Goal: Task Accomplishment & Management: Manage account settings

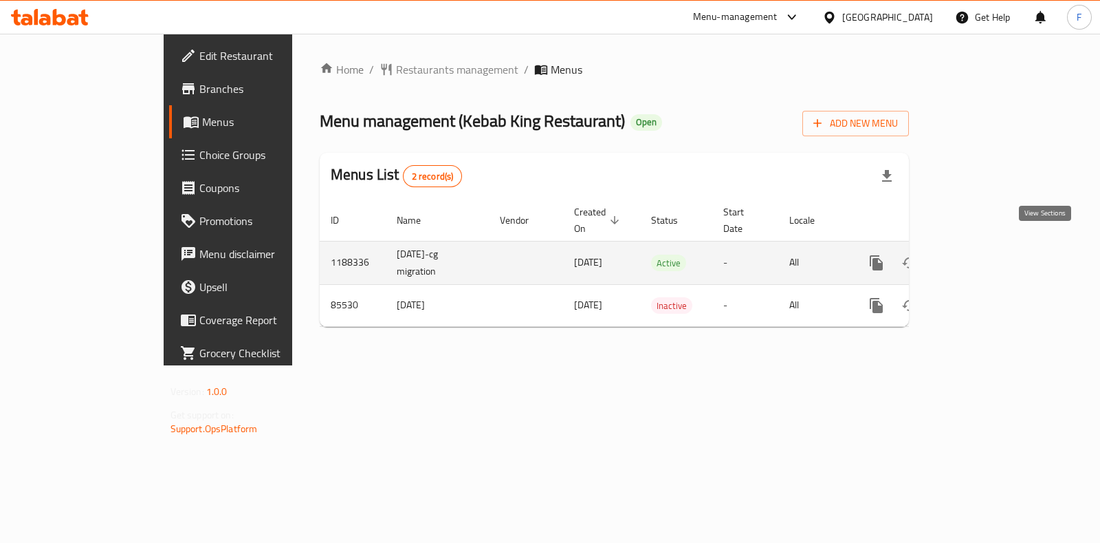
click at [982, 256] on icon "enhanced table" at bounding box center [976, 262] width 12 height 12
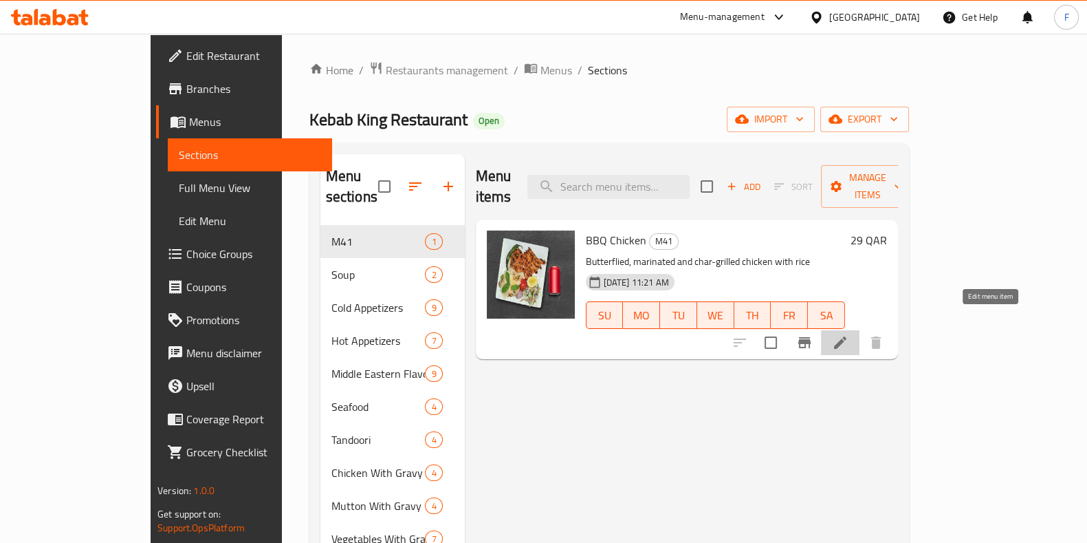
click at [846, 336] on icon at bounding box center [840, 342] width 12 height 12
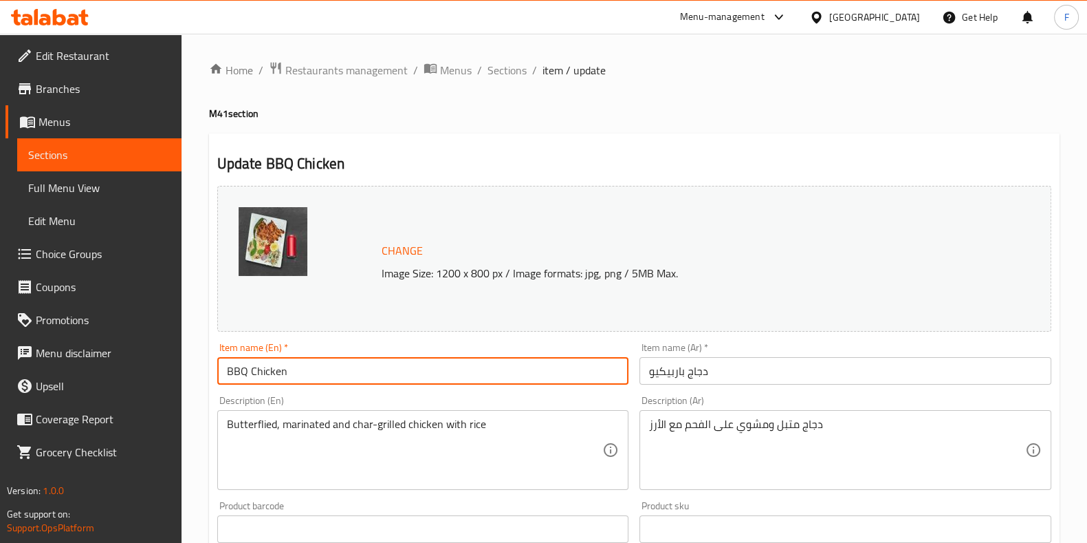
click at [364, 366] on input "BBQ Chicken" at bounding box center [423, 371] width 412 height 28
drag, startPoint x: 320, startPoint y: 373, endPoint x: 284, endPoint y: 373, distance: 35.8
click at [284, 373] on input "BBQ Chicken Combo + Rice + Drink" at bounding box center [423, 371] width 412 height 28
click at [380, 373] on input "BBQ Chicken + Rice + Drink" at bounding box center [423, 371] width 412 height 28
drag, startPoint x: 415, startPoint y: 376, endPoint x: 173, endPoint y: 397, distance: 242.2
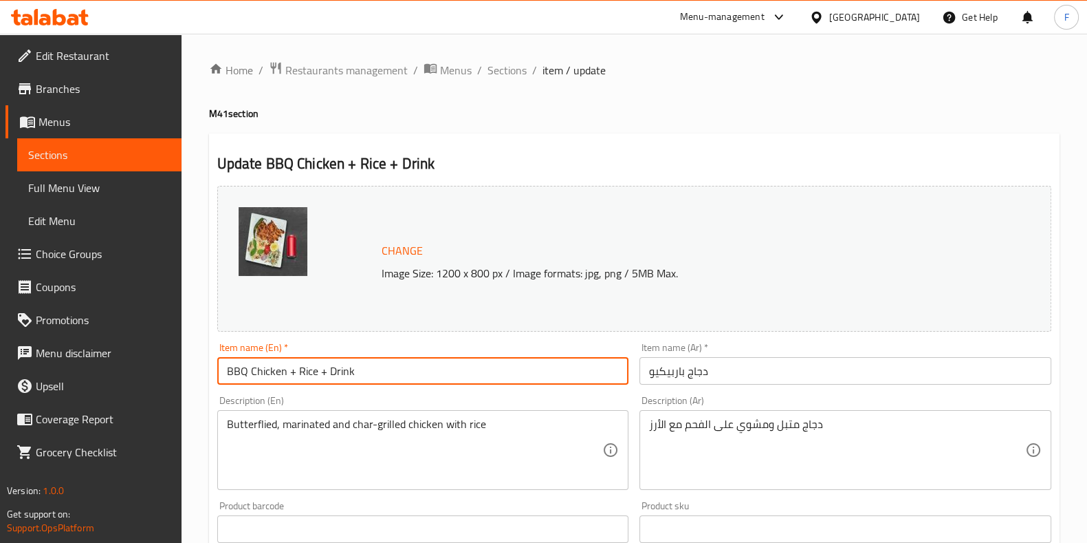
click at [173, 397] on div "Edit Restaurant Branches Menus Sections Full Menu View Edit Menu Choice Groups …" at bounding box center [543, 513] width 1087 height 958
type input "BBQ Chicken + Rice + Drink"
click at [358, 375] on input "BBQ Chicken + Rice + Drink" at bounding box center [423, 371] width 412 height 28
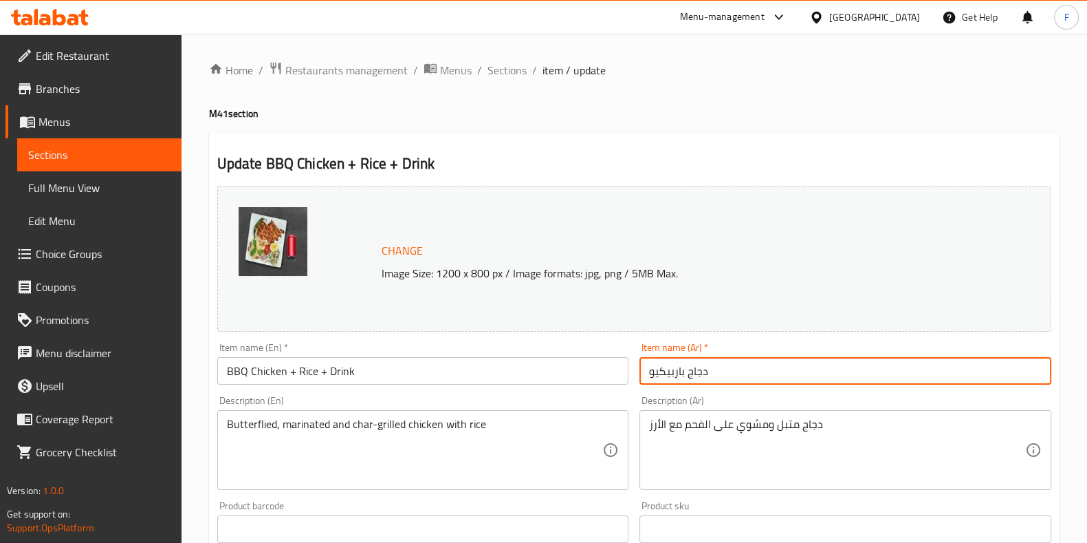
drag, startPoint x: 804, startPoint y: 372, endPoint x: 376, endPoint y: 383, distance: 428.5
click at [378, 391] on div "Change Image Size: 1200 x 800 px / Image formats: jpg, png / 5MB Max. Item name…" at bounding box center [634, 486] width 845 height 613
paste input "مشوي + أرز + مشروب"
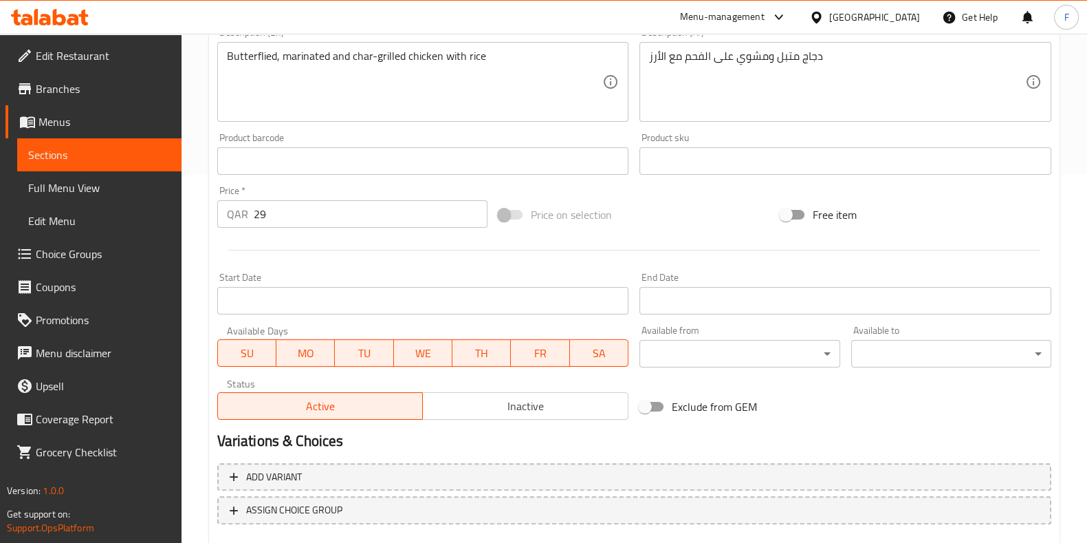
scroll to position [448, 0]
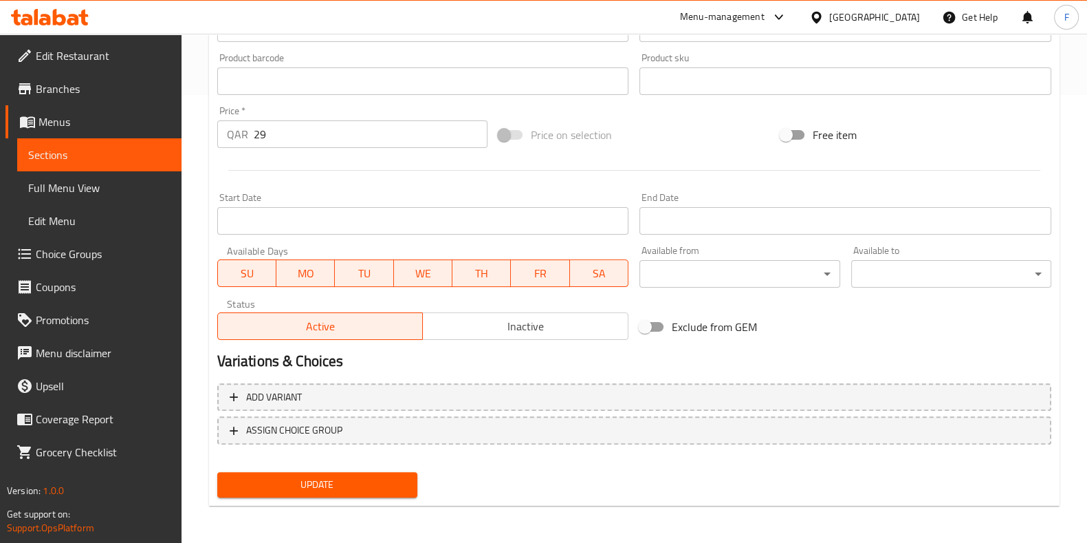
type input "دجاج مشوي + أرز + مشروب"
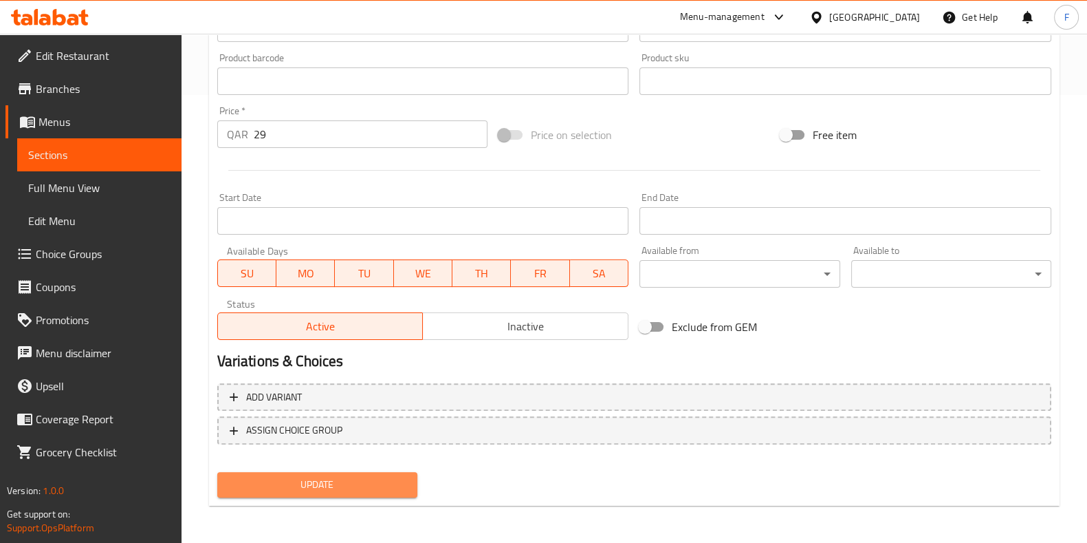
drag, startPoint x: 344, startPoint y: 483, endPoint x: 350, endPoint y: 489, distance: 8.3
click at [345, 484] on span "Update" at bounding box center [317, 484] width 178 height 17
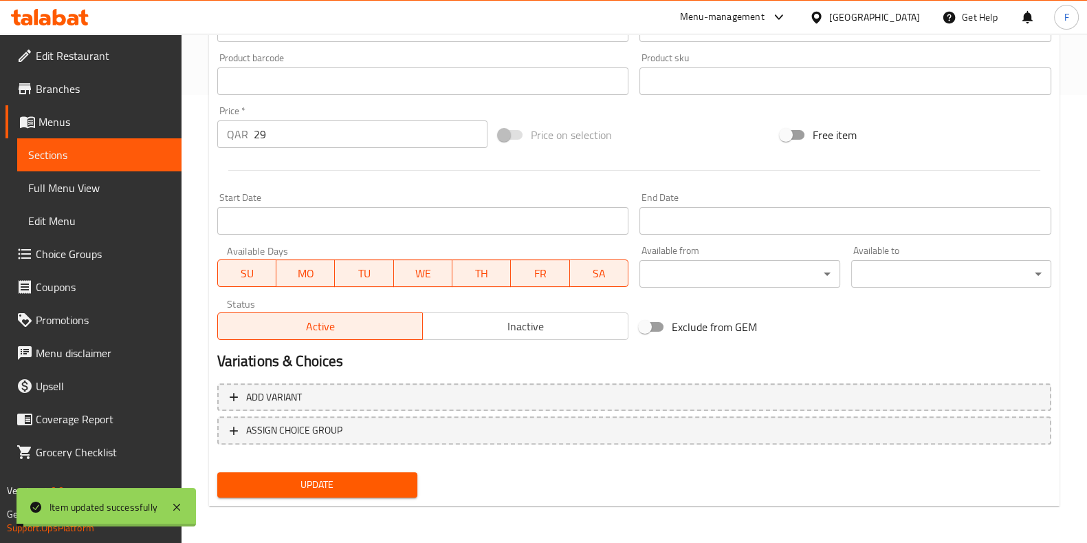
click at [350, 489] on span "Update" at bounding box center [317, 484] width 178 height 17
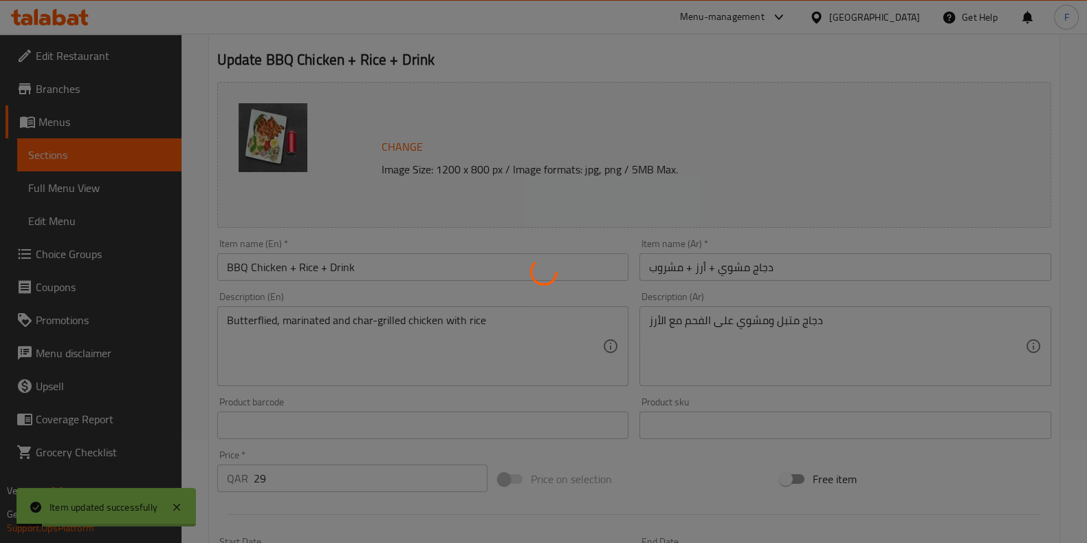
scroll to position [0, 0]
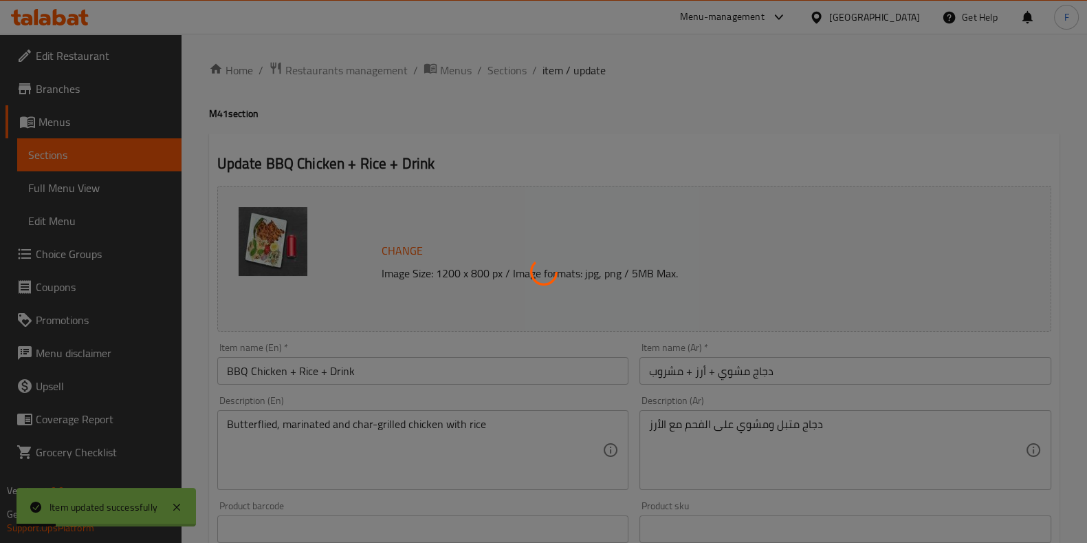
click at [503, 67] on div at bounding box center [543, 271] width 1087 height 543
click at [505, 67] on div at bounding box center [543, 271] width 1087 height 543
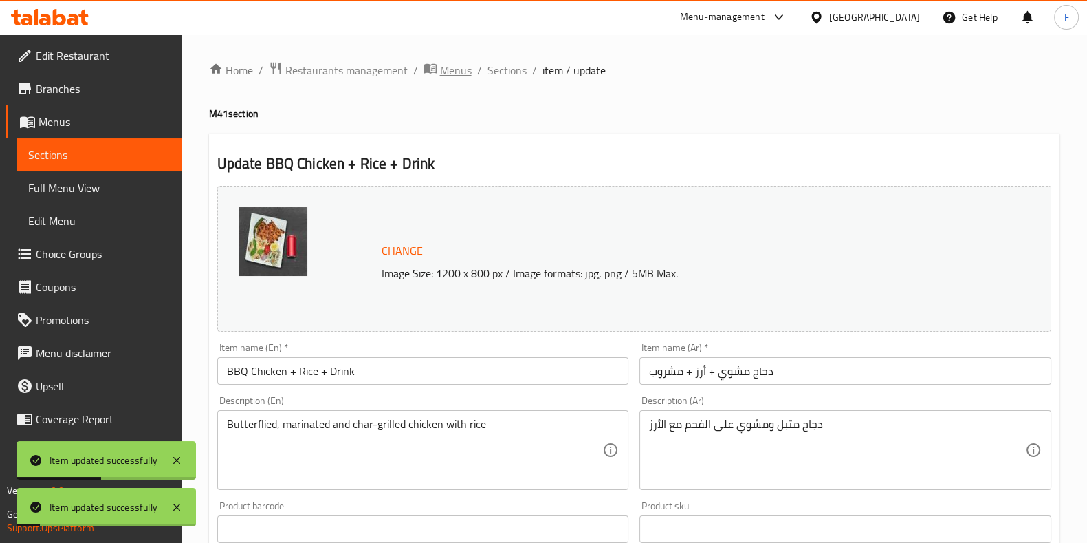
click at [451, 76] on span "Menus" at bounding box center [456, 70] width 32 height 17
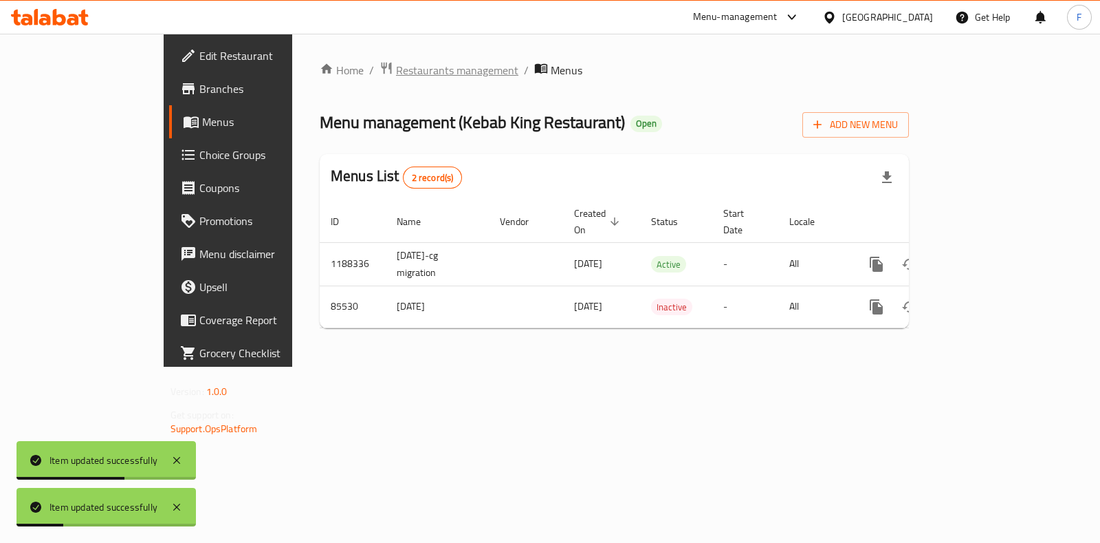
click at [396, 77] on span "Restaurants management" at bounding box center [457, 70] width 122 height 17
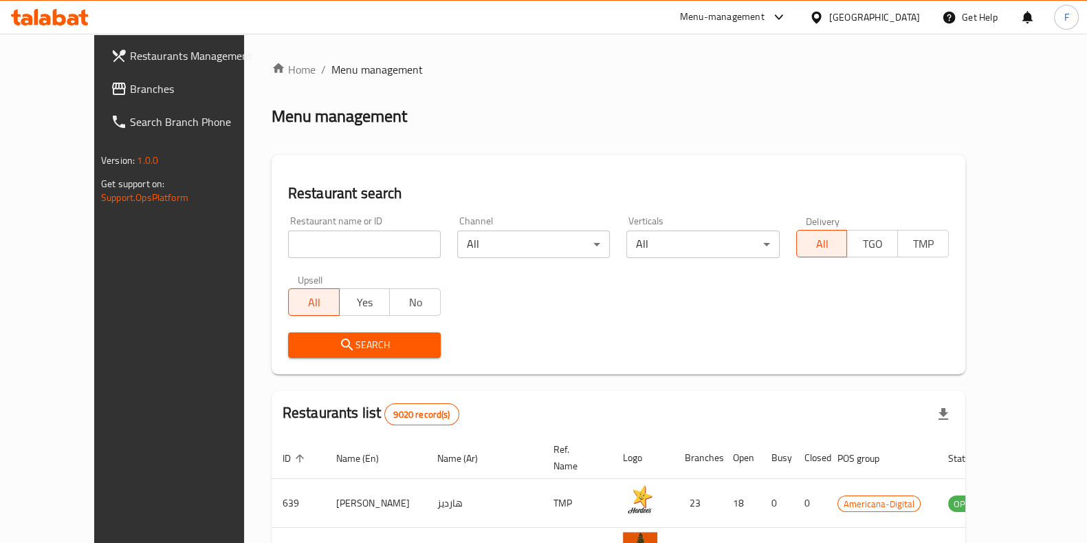
click at [765, 17] on div "Menu-management" at bounding box center [722, 17] width 85 height 17
click at [705, 185] on div "Voucher-Management" at bounding box center [707, 183] width 94 height 15
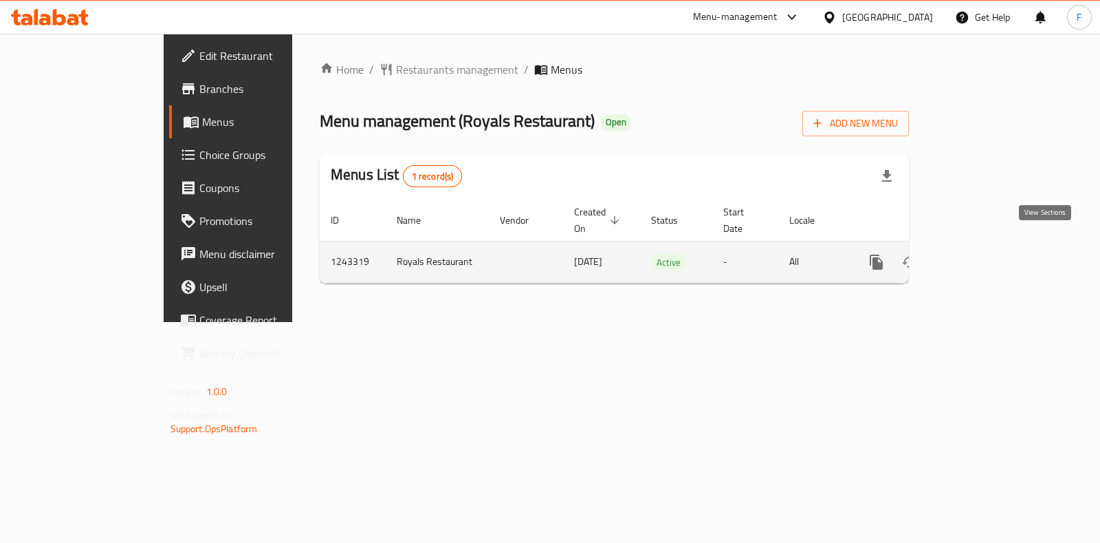
click at [984, 254] on icon "enhanced table" at bounding box center [975, 262] width 17 height 17
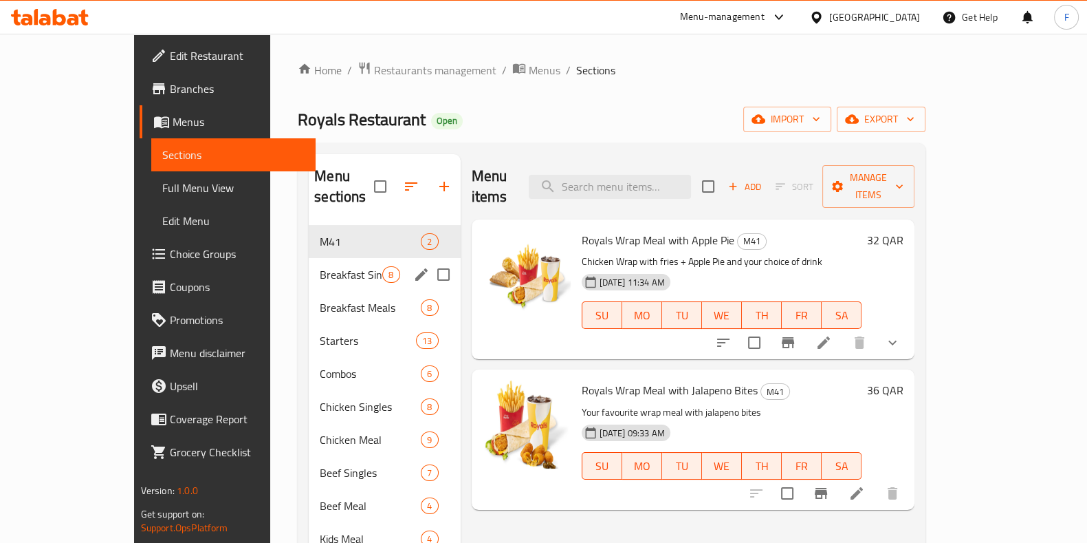
click at [320, 266] on span "Breakfast Single" at bounding box center [351, 274] width 63 height 17
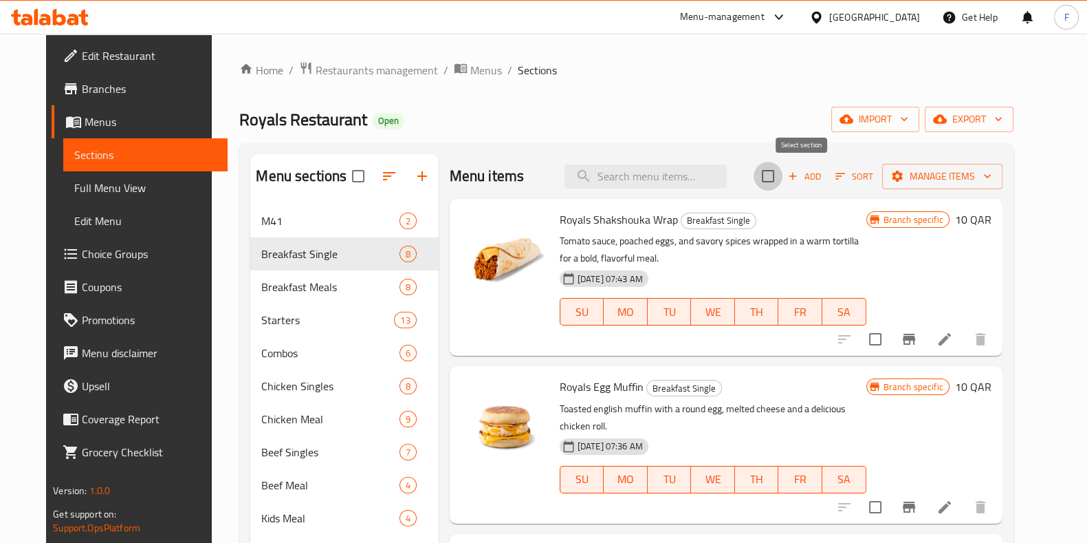
click at [782, 173] on input "checkbox" at bounding box center [768, 176] width 29 height 29
checkbox input "true"
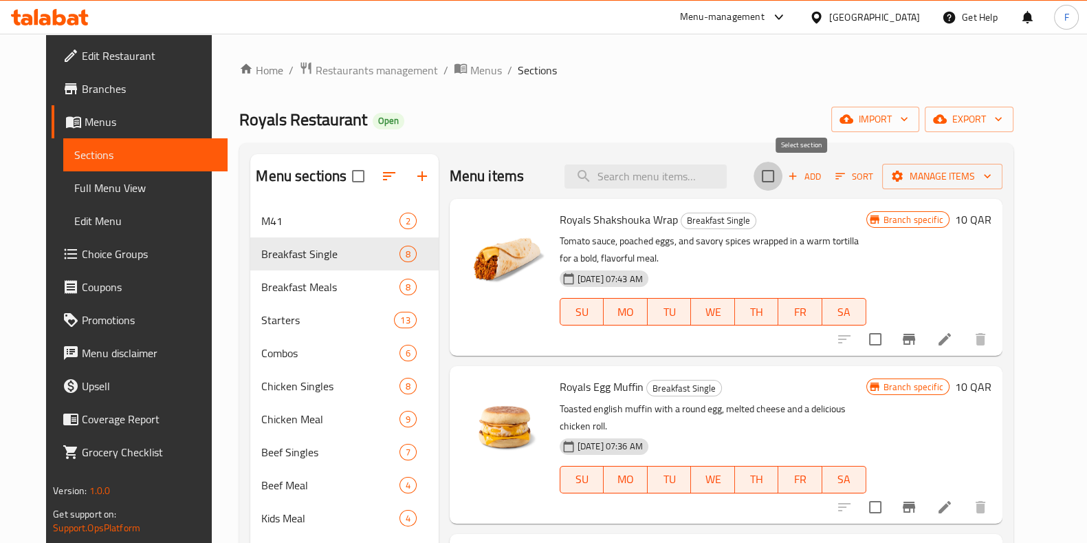
checkbox input "true"
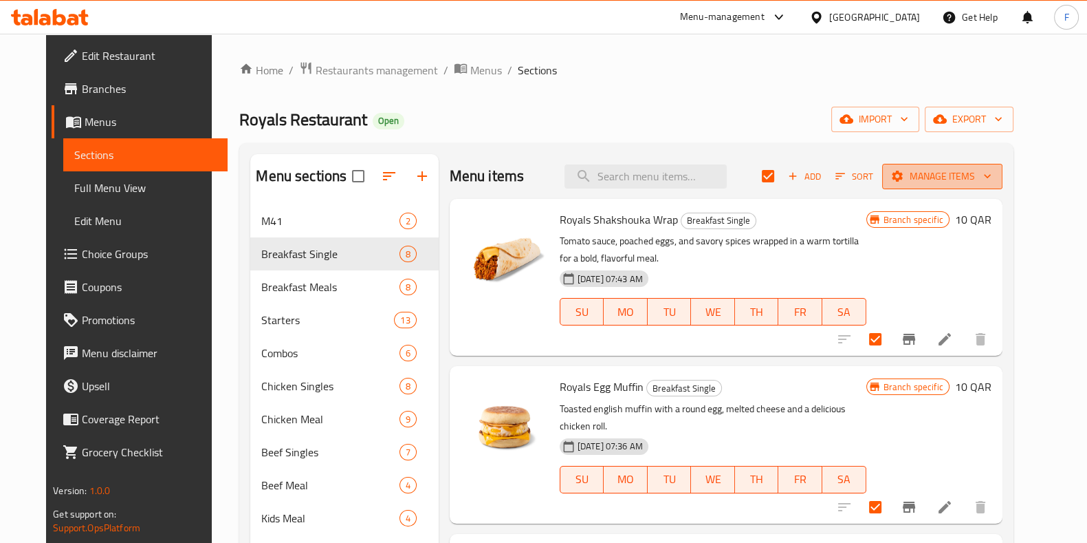
click at [988, 180] on span "Manage items" at bounding box center [942, 176] width 98 height 17
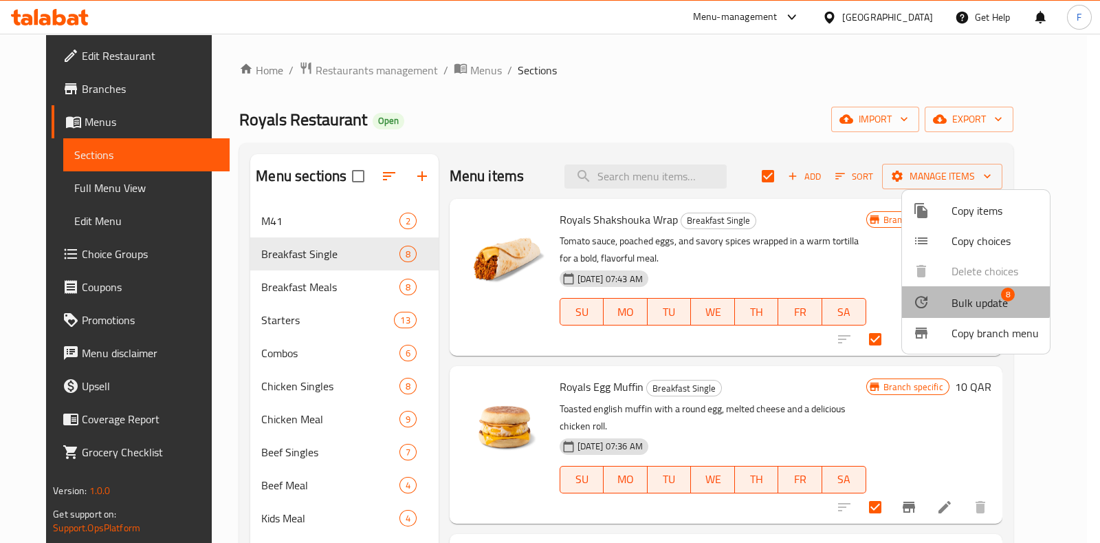
click at [966, 297] on span "Bulk update" at bounding box center [980, 302] width 56 height 17
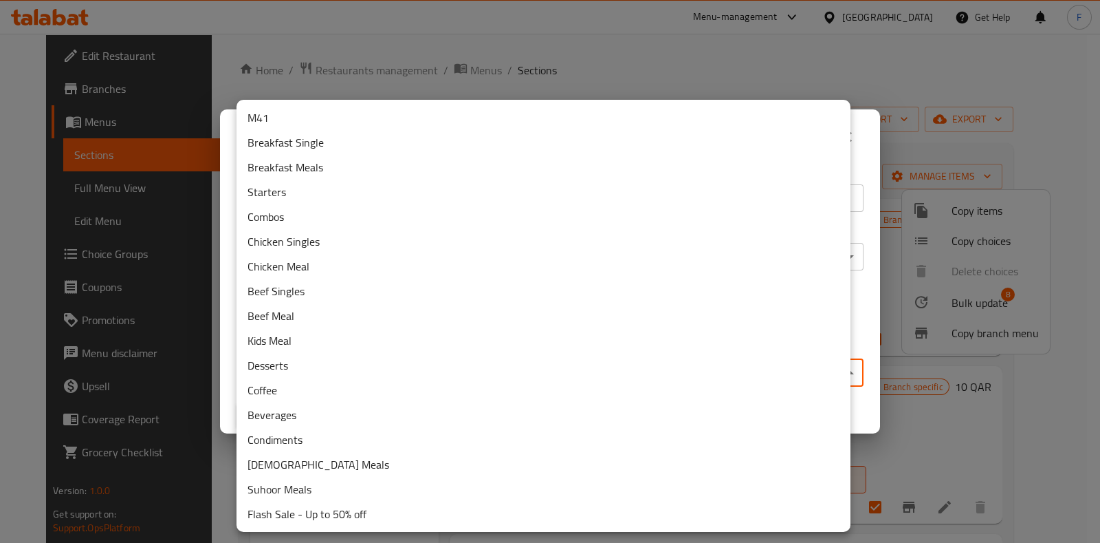
click at [316, 371] on body "​ Menu-management Qatar Get Help F Edit Restaurant Branches Menus Sections Full…" at bounding box center [550, 288] width 1100 height 509
click at [309, 149] on li "Breakfast Single" at bounding box center [544, 142] width 614 height 25
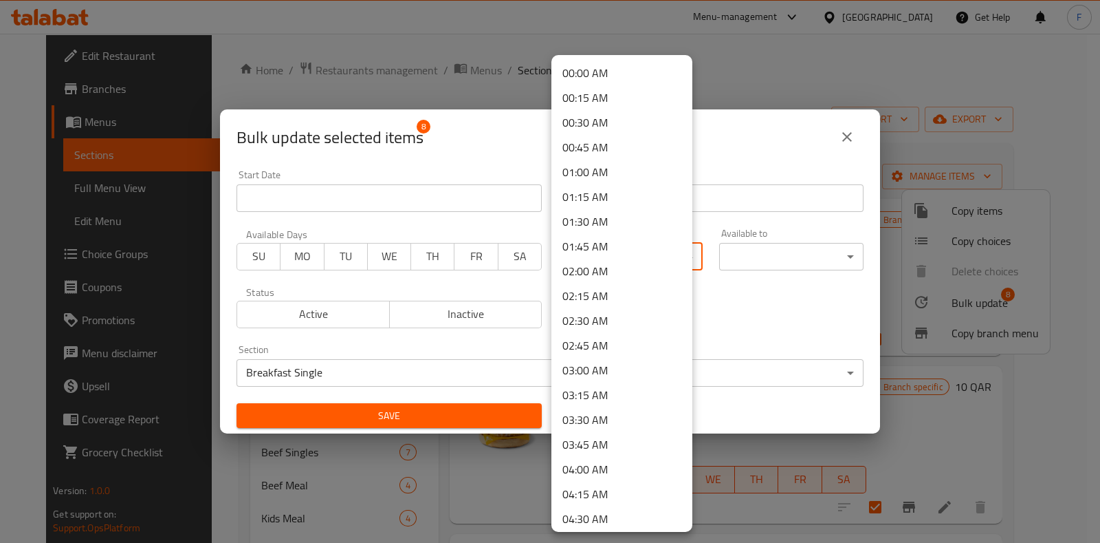
click at [594, 248] on body "​ Menu-management Qatar Get Help F Edit Restaurant Branches Menus Sections Full…" at bounding box center [550, 288] width 1100 height 509
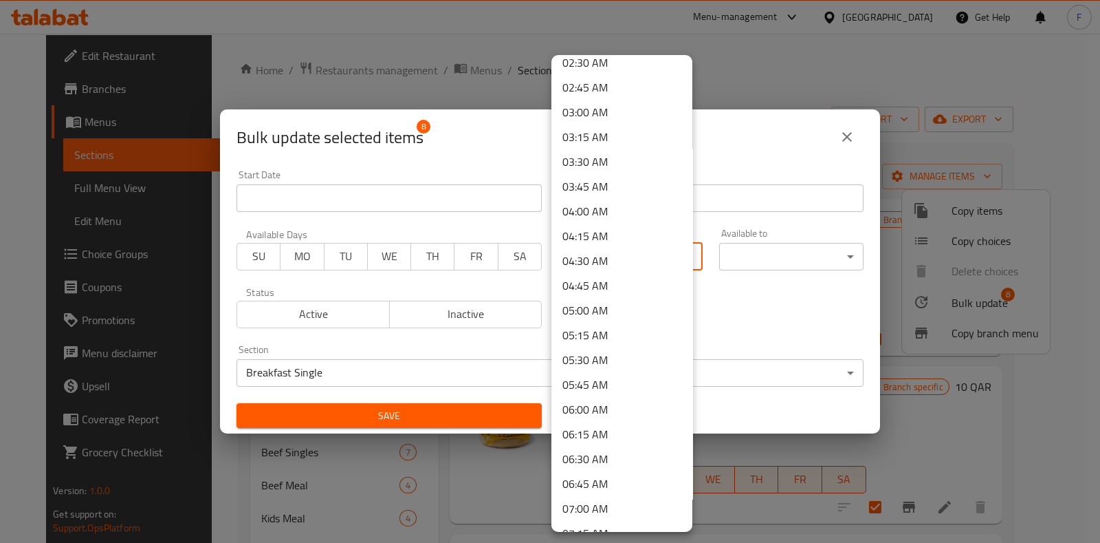
scroll to position [430, 0]
click at [612, 324] on li "07:00 AM" at bounding box center [621, 336] width 141 height 25
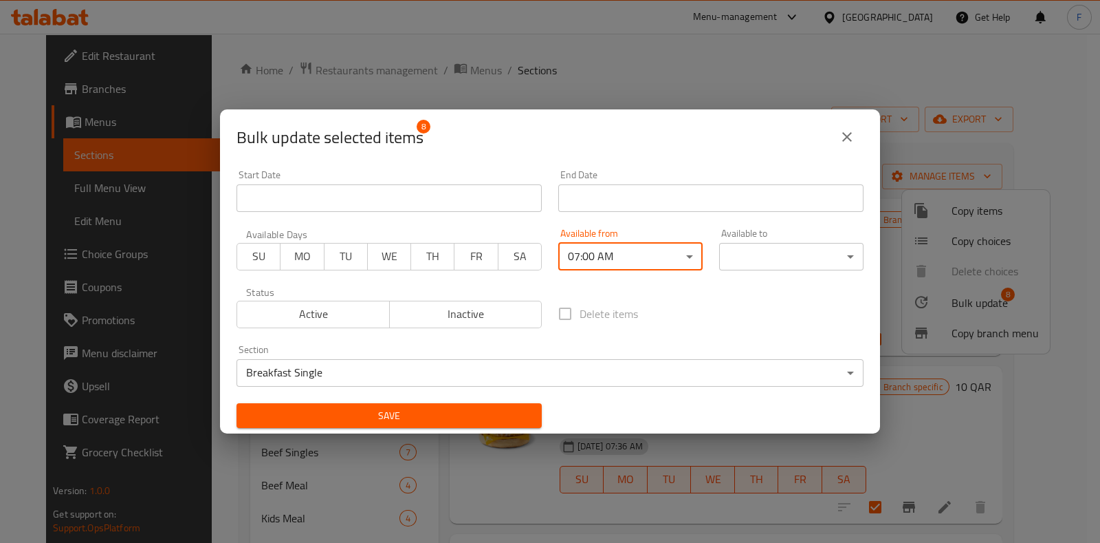
click at [712, 254] on body "​ Menu-management Qatar Get Help F Edit Restaurant Branches Menus Sections Full…" at bounding box center [550, 288] width 1100 height 509
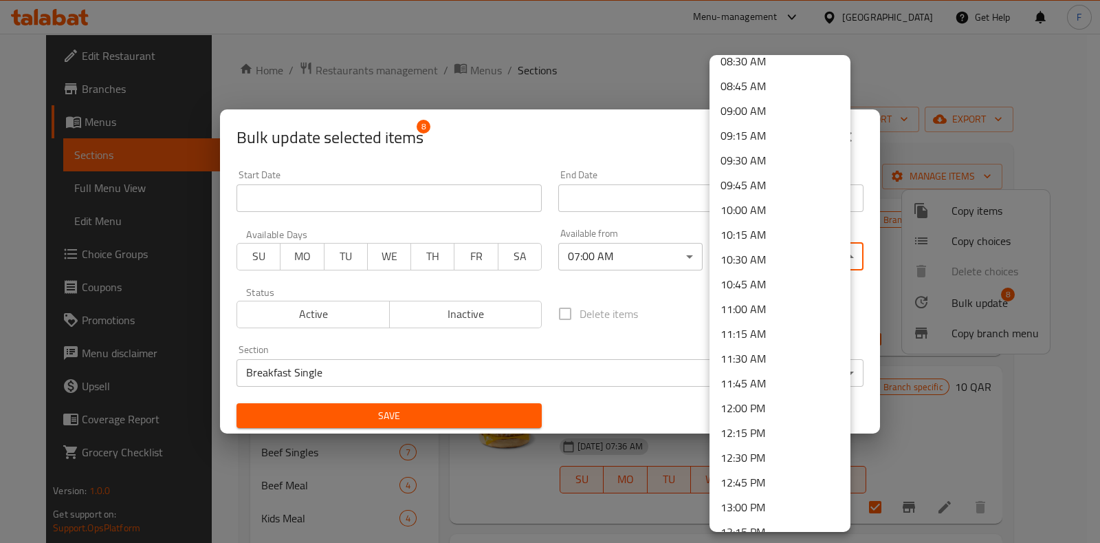
scroll to position [1031, 0]
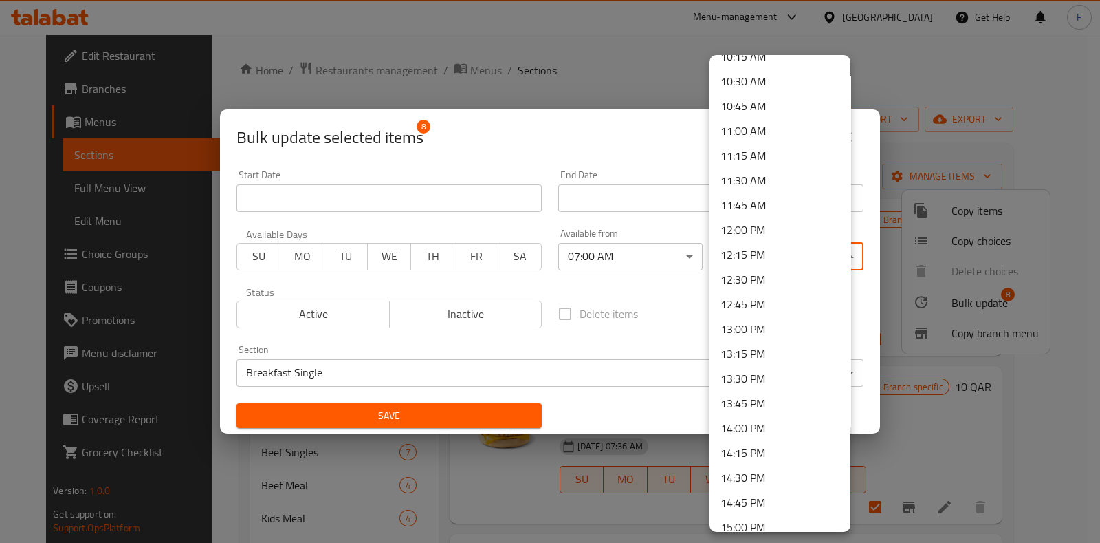
click at [752, 128] on li "11:00 AM" at bounding box center [780, 130] width 141 height 25
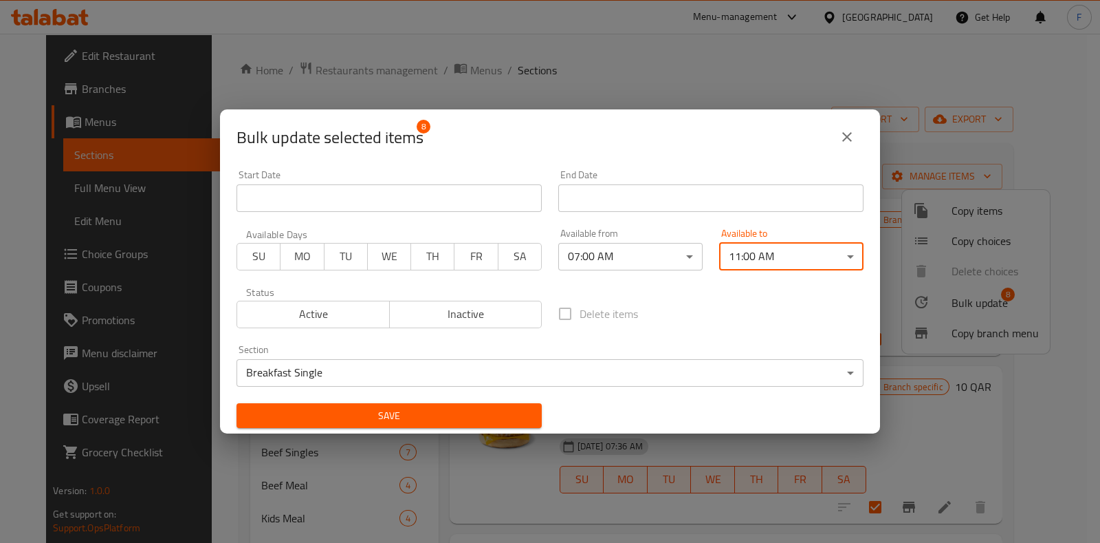
click at [493, 421] on span "Save" at bounding box center [389, 415] width 283 height 17
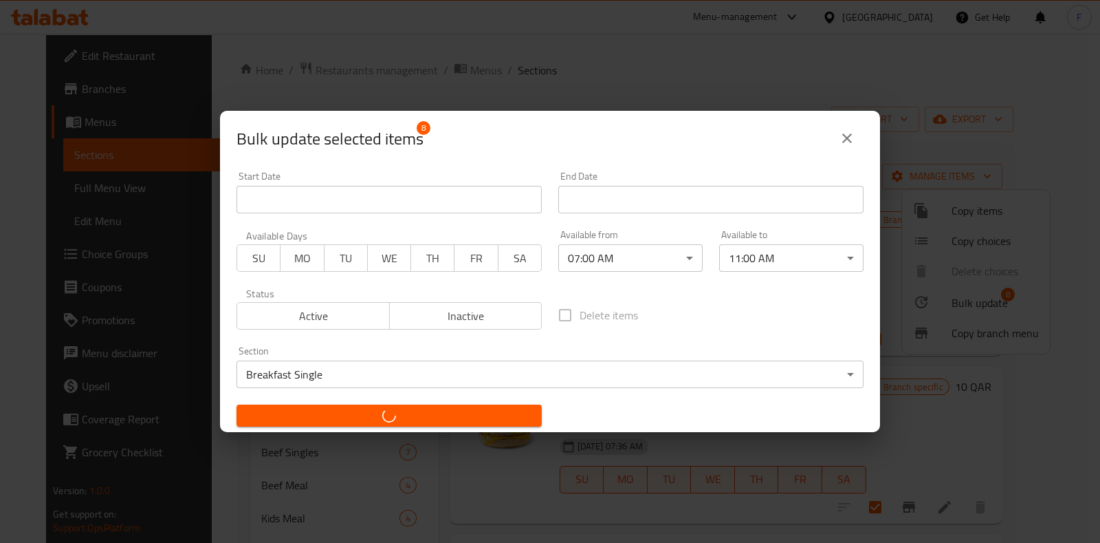
checkbox input "false"
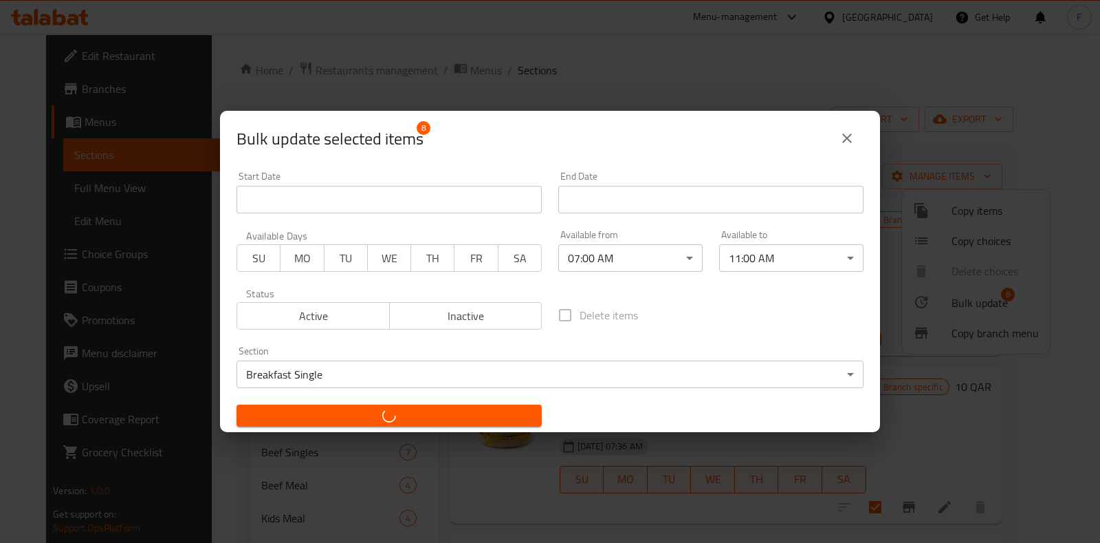
checkbox input "false"
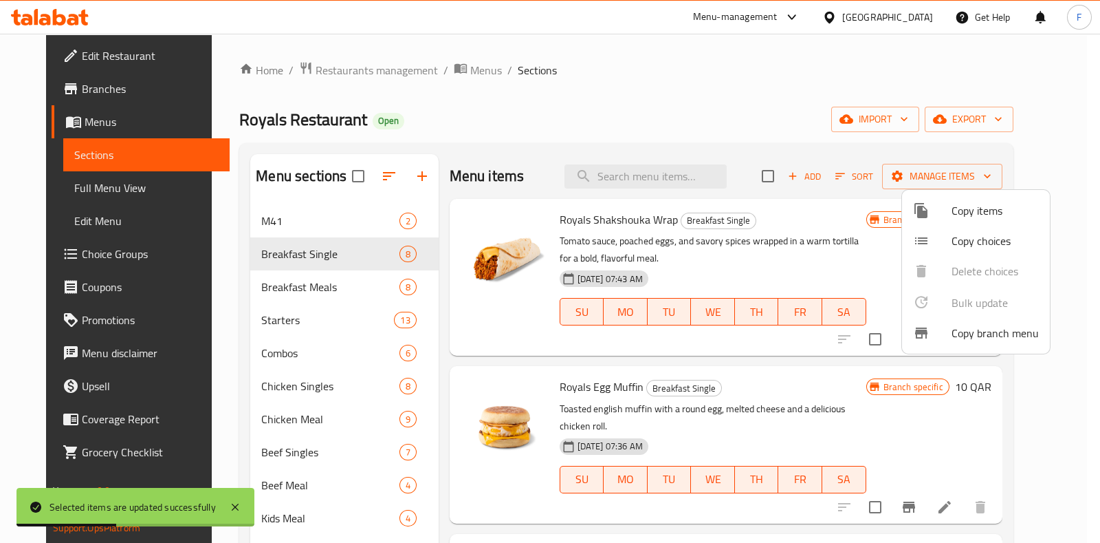
click at [278, 285] on div at bounding box center [550, 271] width 1100 height 543
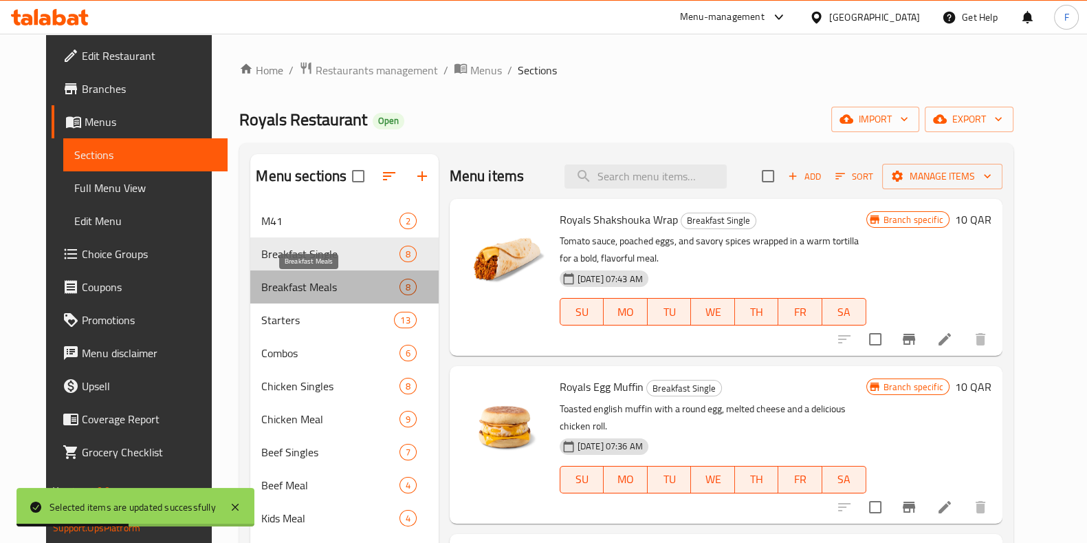
click at [279, 287] on span "Breakfast Meals" at bounding box center [330, 286] width 138 height 17
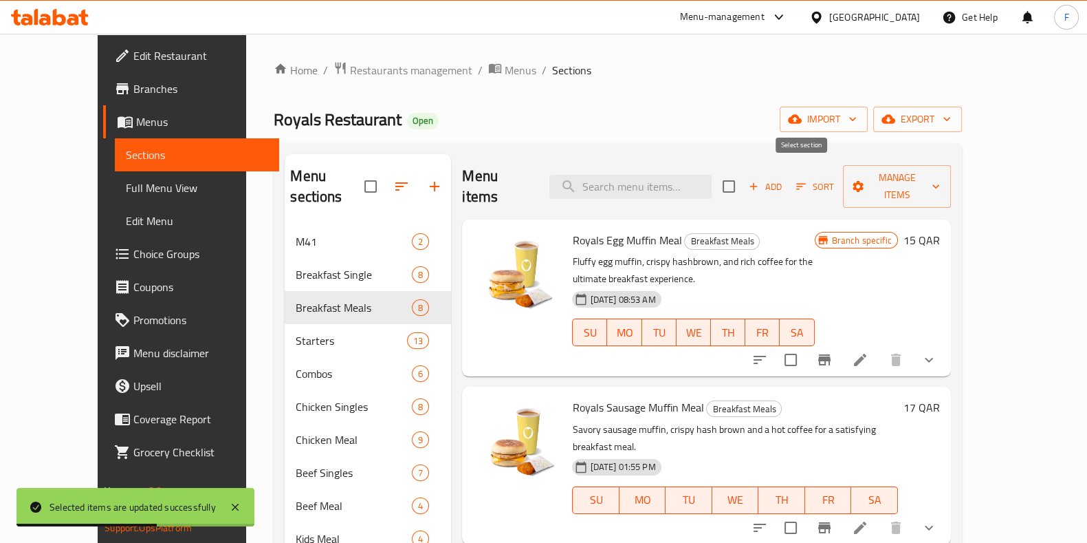
drag, startPoint x: 808, startPoint y: 173, endPoint x: 841, endPoint y: 173, distance: 33.0
click at [743, 173] on input "checkbox" at bounding box center [728, 186] width 29 height 29
checkbox input "true"
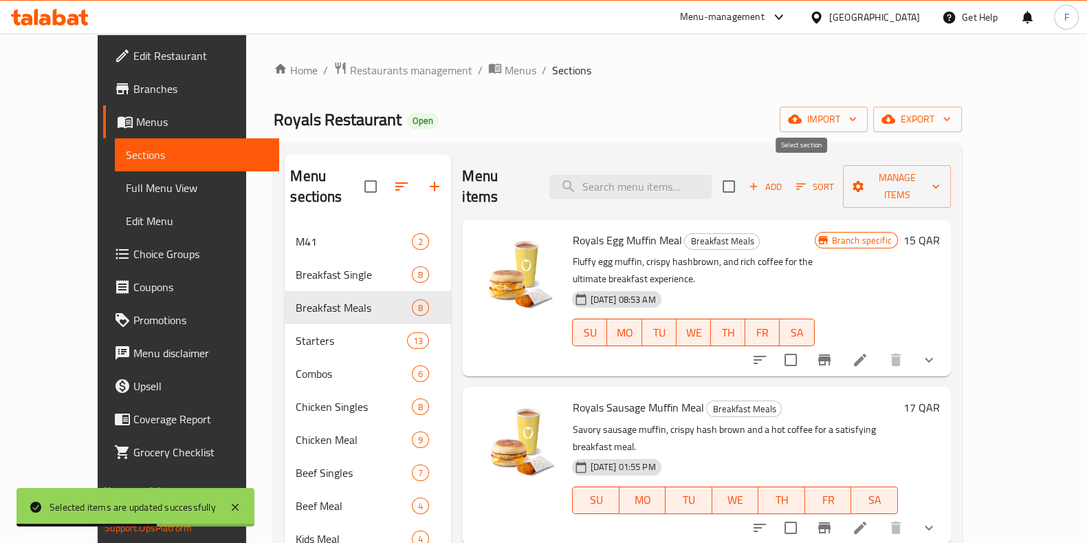
checkbox input "true"
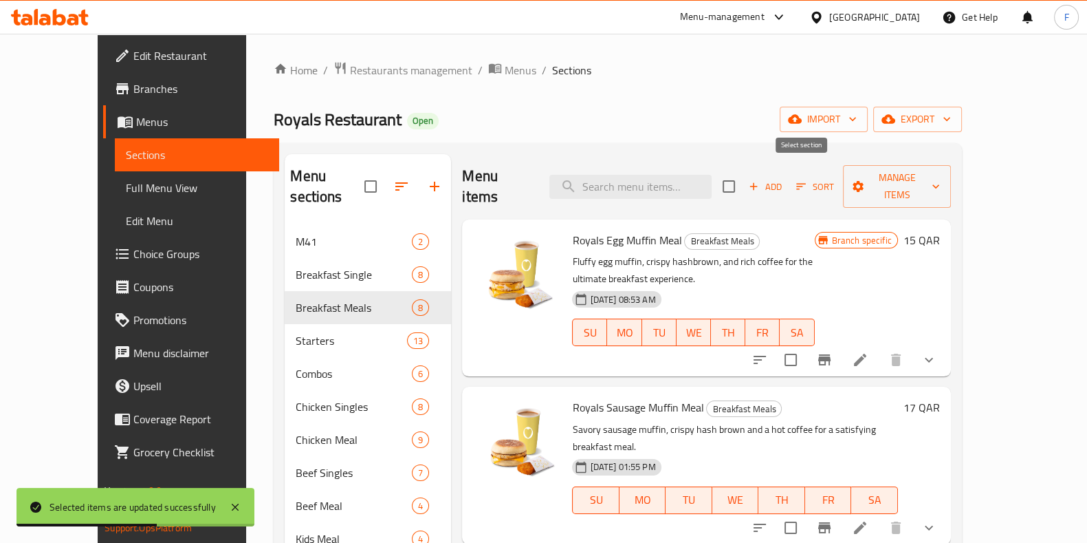
checkbox input "true"
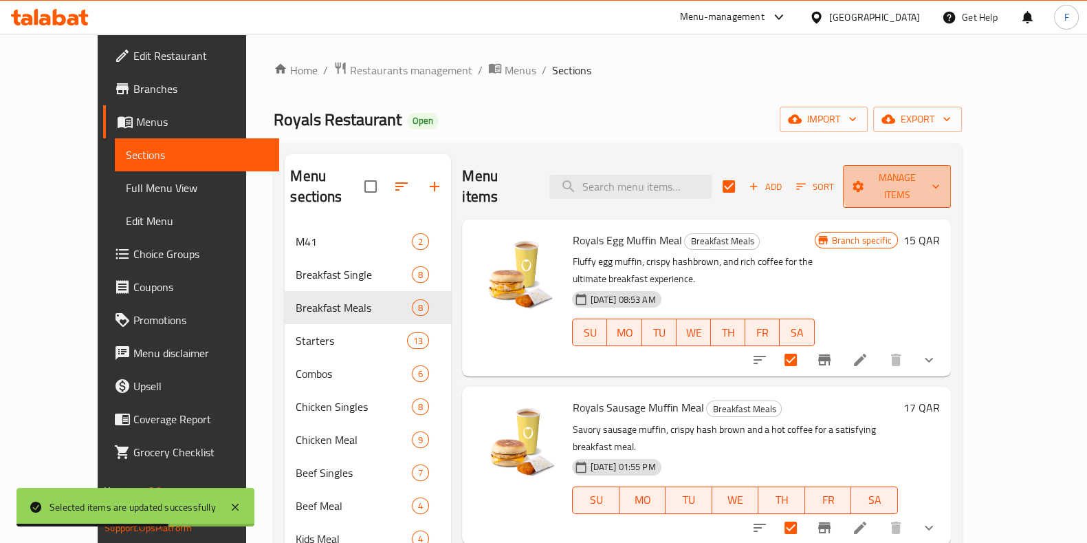
click at [940, 180] on span "Manage items" at bounding box center [897, 186] width 86 height 34
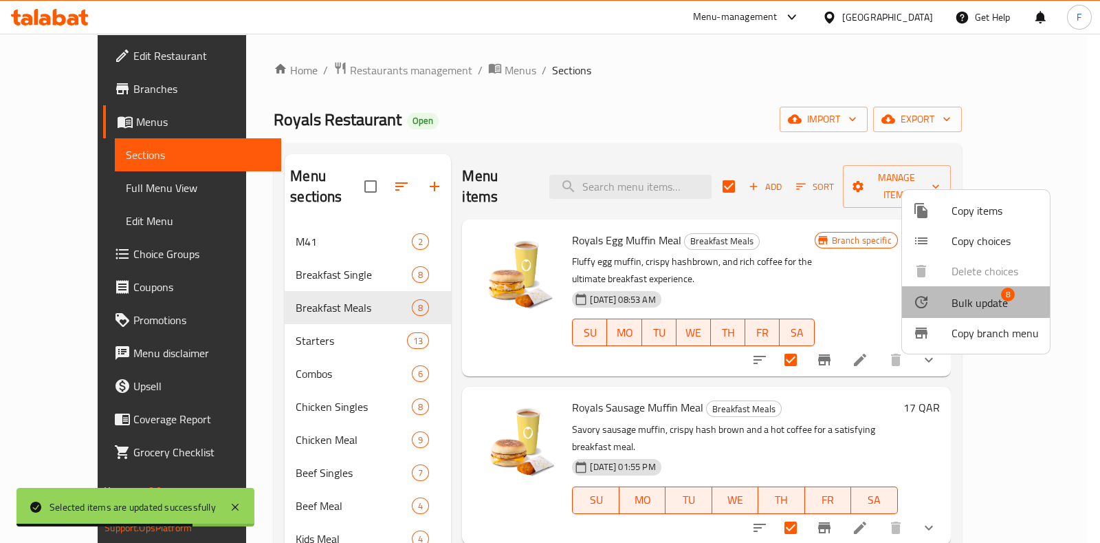
click at [992, 294] on span "Bulk update" at bounding box center [980, 302] width 56 height 17
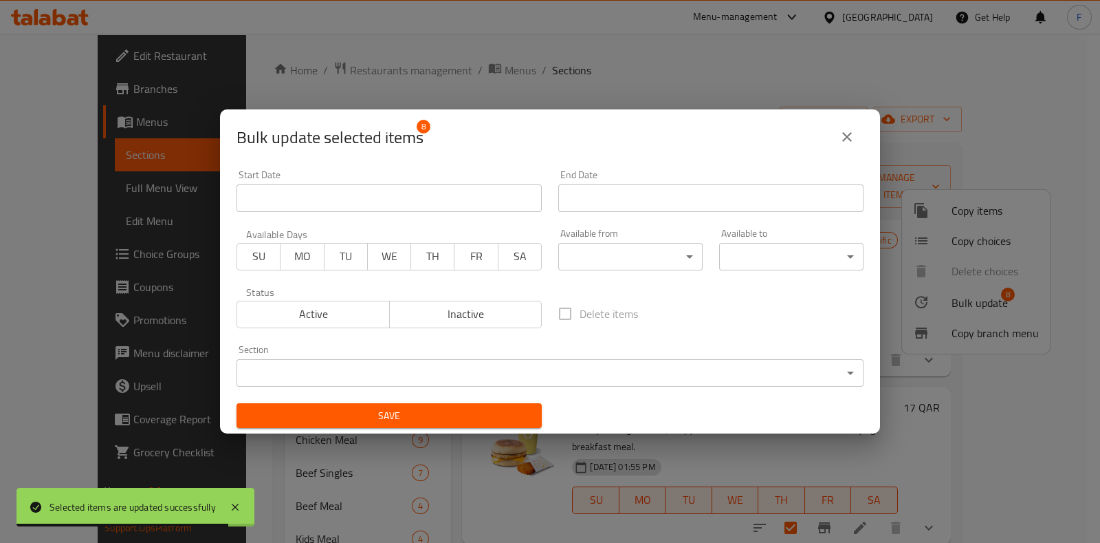
click at [626, 259] on body "Selected items are updated successfully ​ Menu-management Qatar Get Help F Edit…" at bounding box center [550, 288] width 1100 height 509
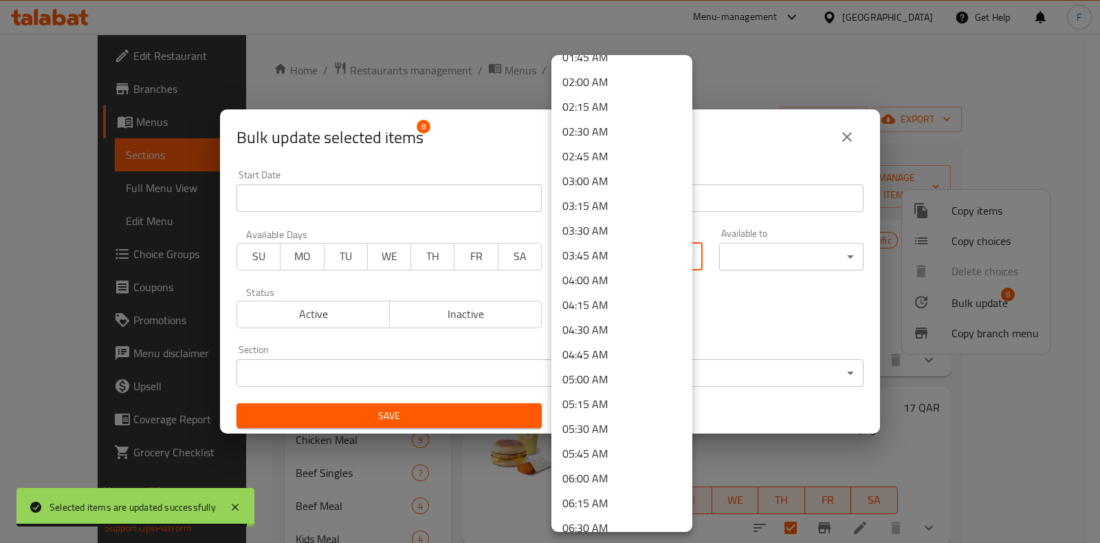
scroll to position [343, 0]
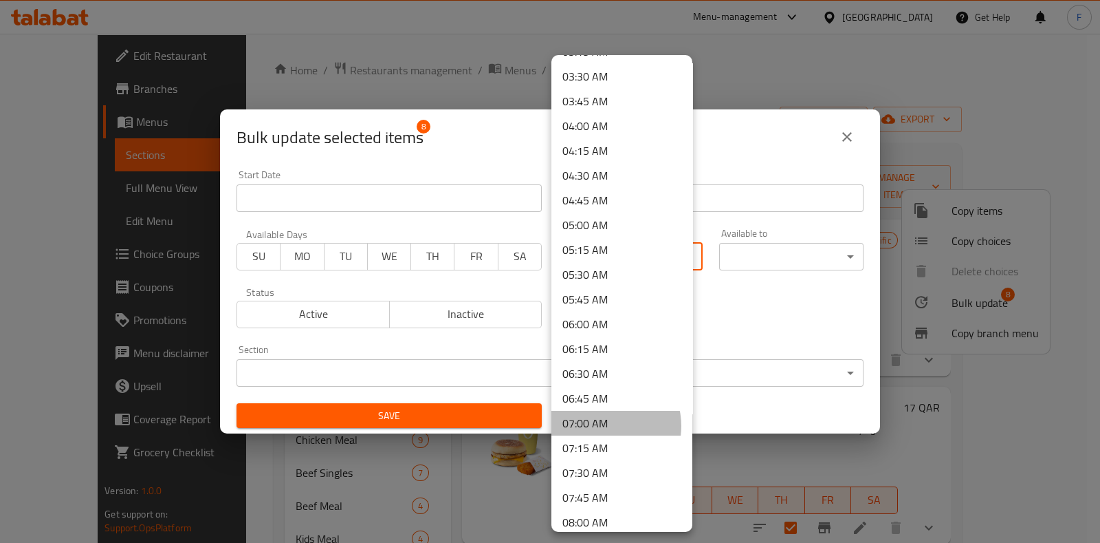
drag, startPoint x: 604, startPoint y: 424, endPoint x: 782, endPoint y: 273, distance: 233.7
click at [605, 417] on li "07:00 AM" at bounding box center [621, 422] width 141 height 25
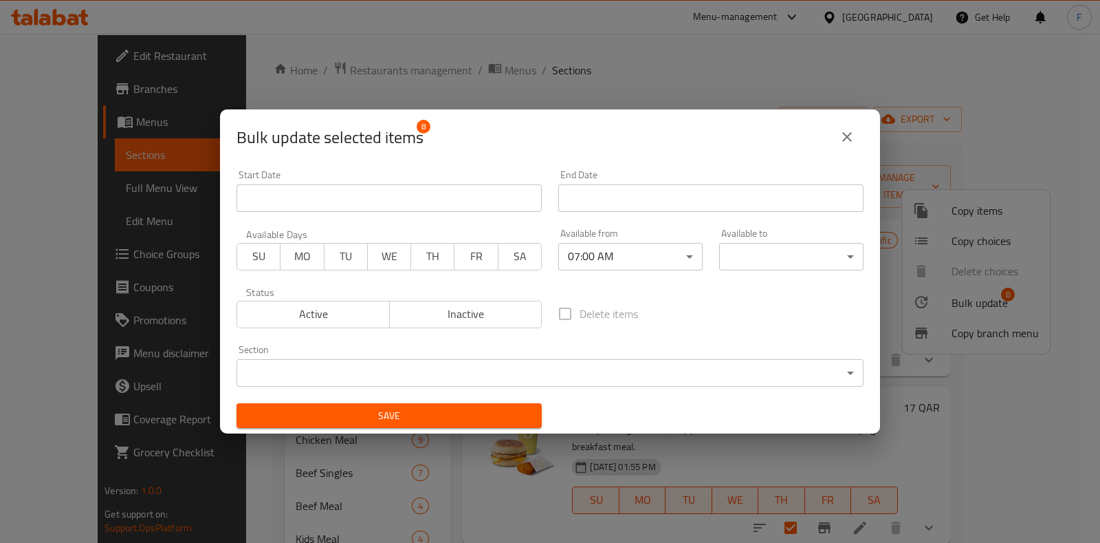
click at [805, 242] on body "​ Menu-management Qatar Get Help F Edit Restaurant Branches Menus Sections Full…" at bounding box center [550, 288] width 1100 height 509
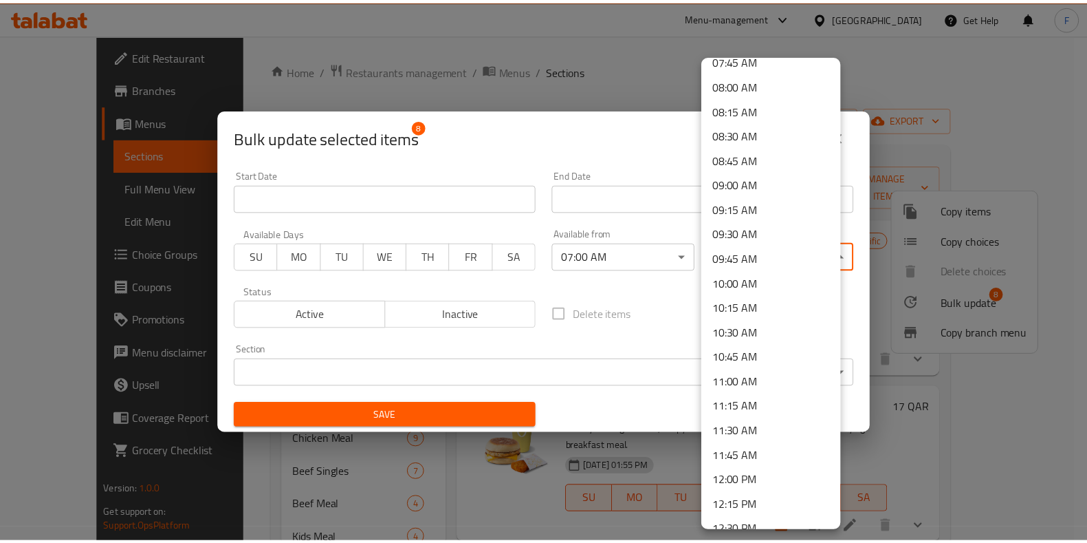
scroll to position [1031, 0]
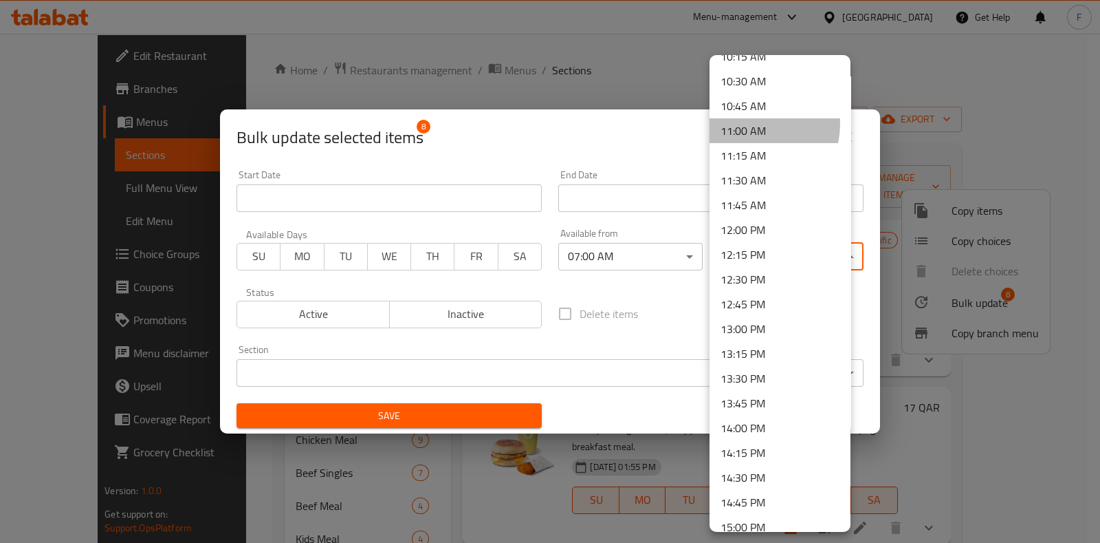
click at [749, 123] on li "11:00 AM" at bounding box center [780, 130] width 141 height 25
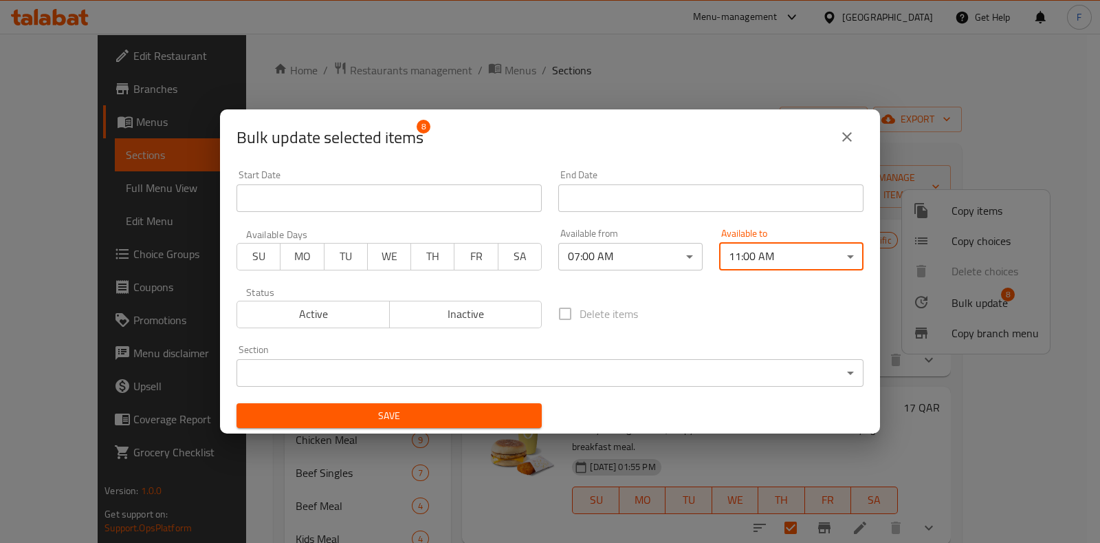
click at [435, 375] on body "​ Menu-management Qatar Get Help F Edit Restaurant Branches Menus Sections Full…" at bounding box center [550, 288] width 1100 height 509
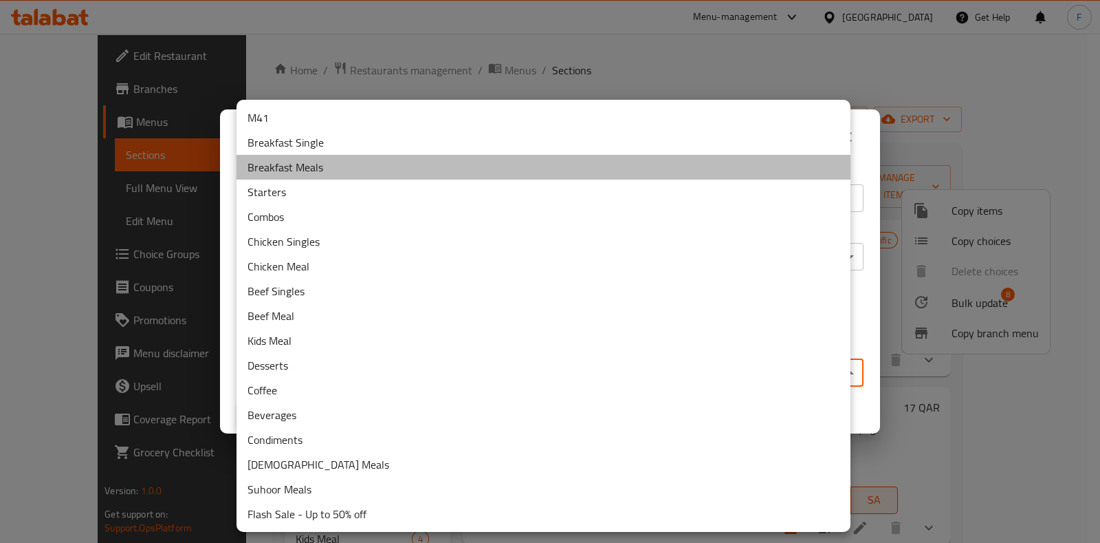
click at [338, 162] on li "Breakfast Meals" at bounding box center [544, 167] width 614 height 25
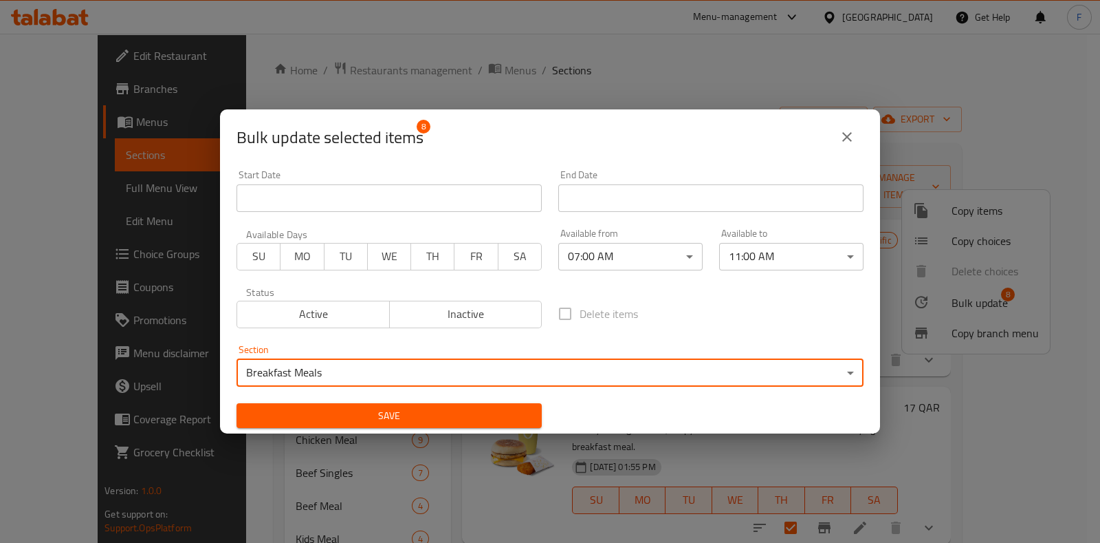
click at [405, 410] on span "Save" at bounding box center [389, 415] width 283 height 17
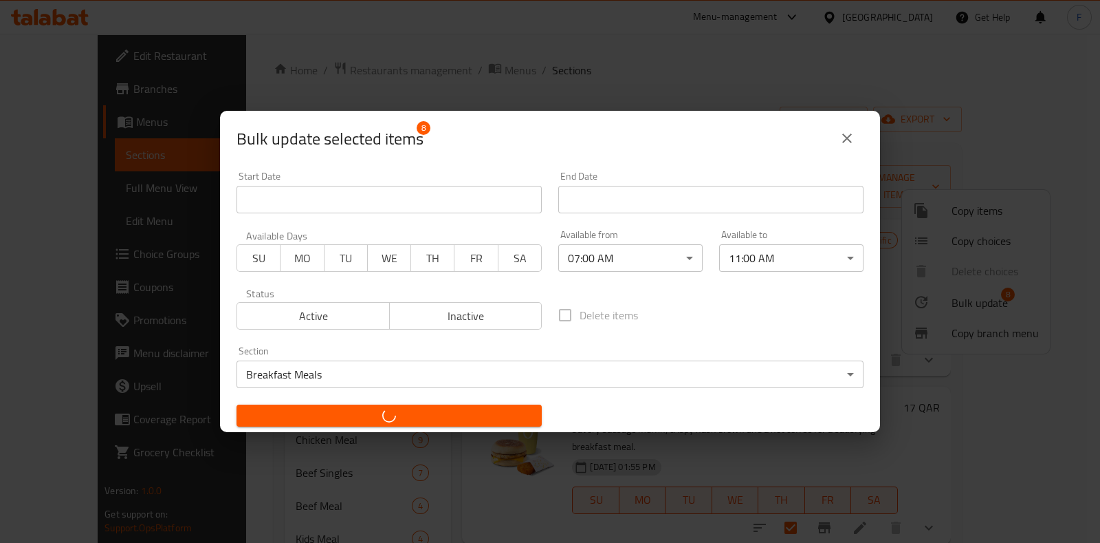
checkbox input "false"
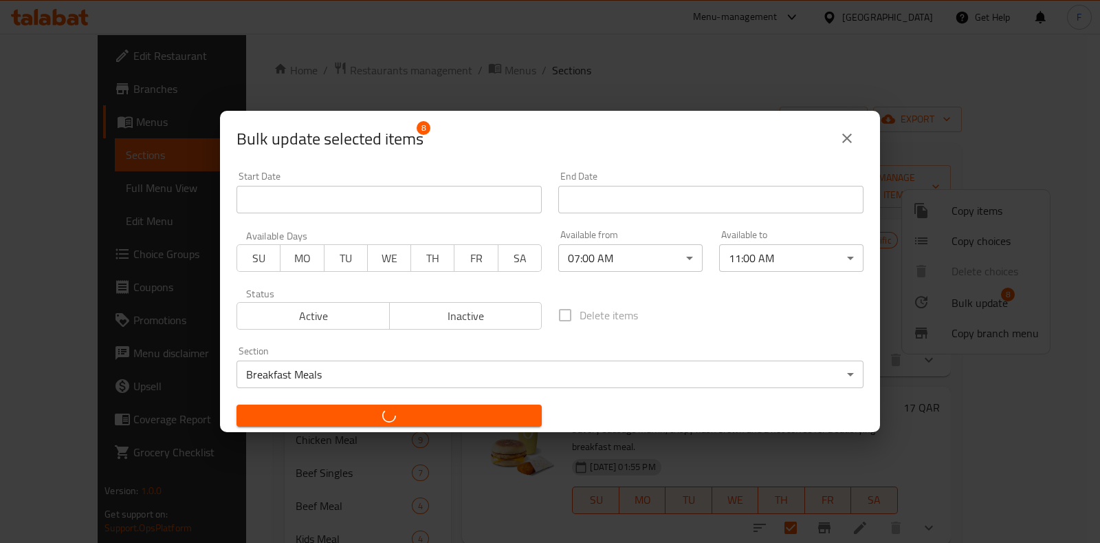
checkbox input "false"
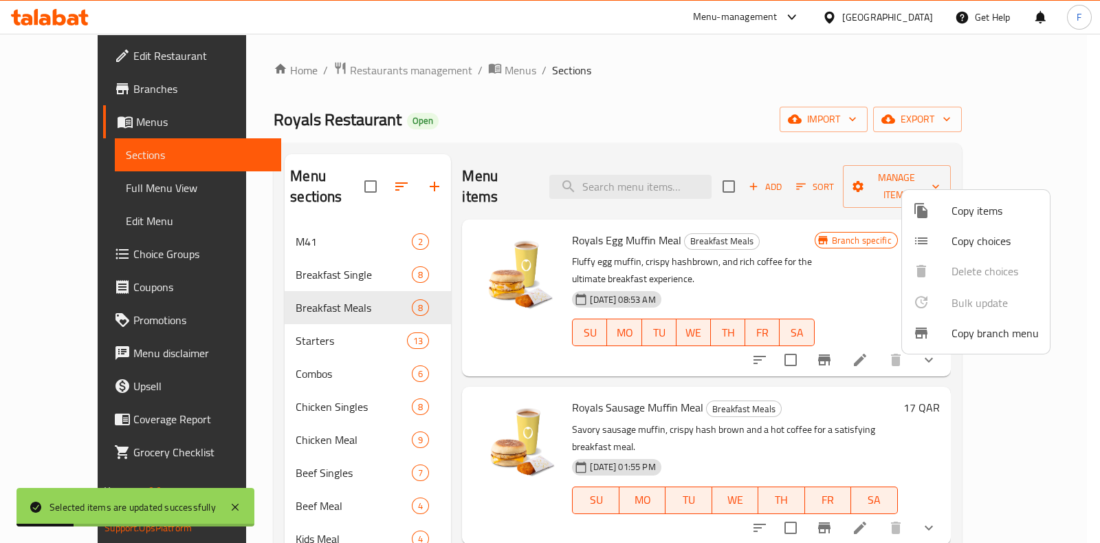
click at [358, 71] on div at bounding box center [550, 271] width 1100 height 543
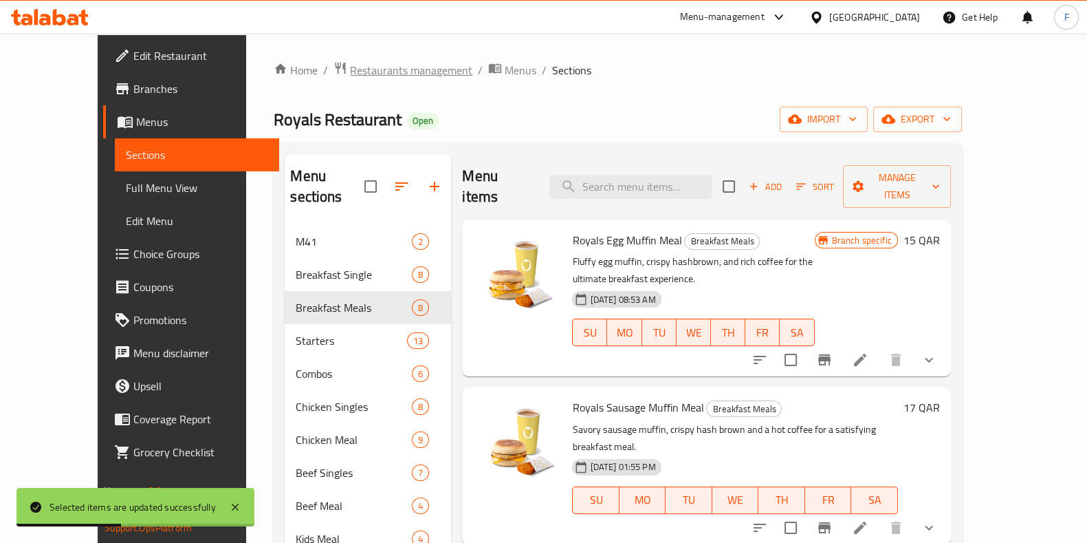
click at [350, 76] on span "Restaurants management" at bounding box center [411, 70] width 122 height 17
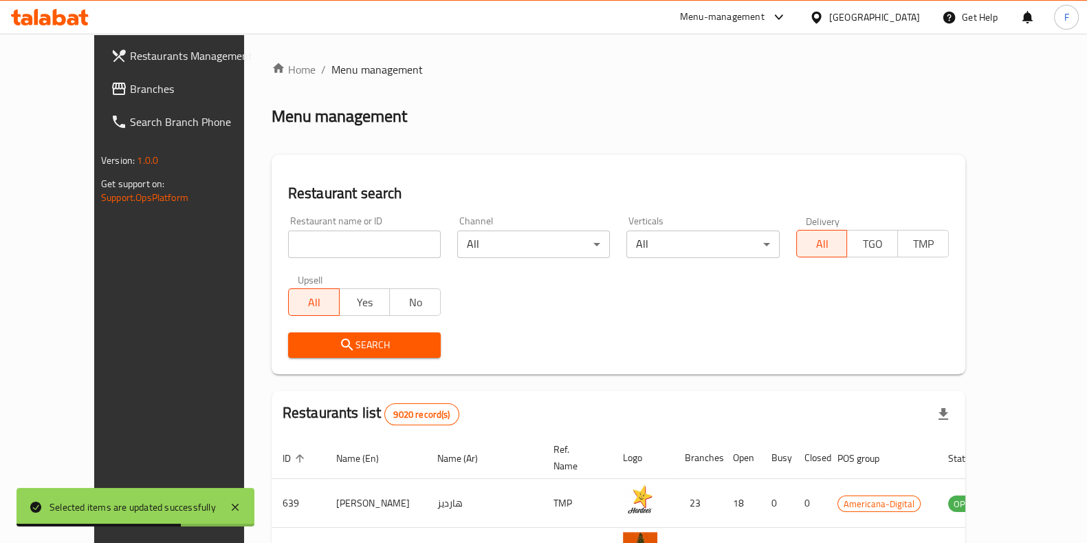
click at [336, 232] on input "search" at bounding box center [364, 244] width 153 height 28
type input "royals"
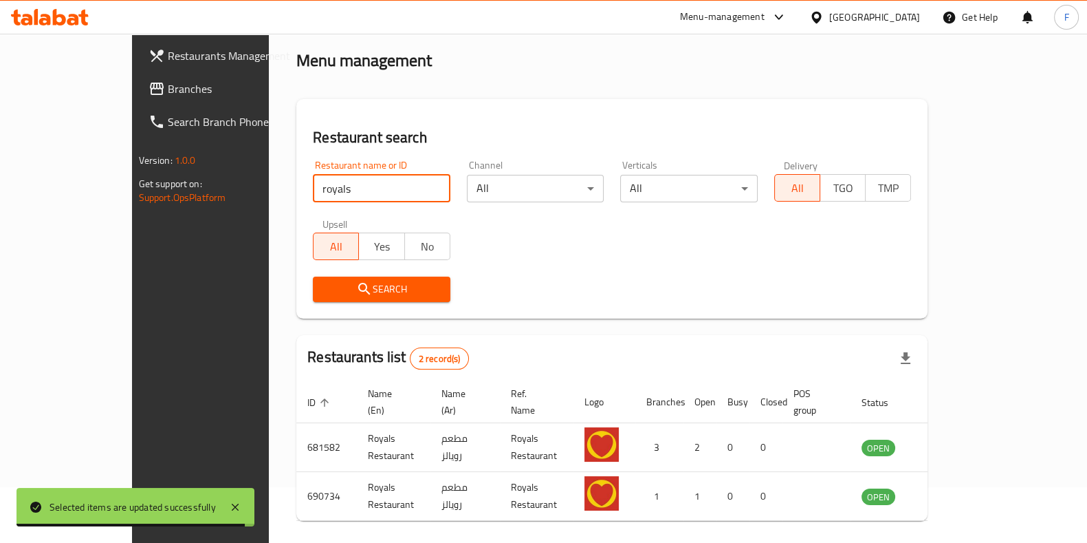
scroll to position [93, 0]
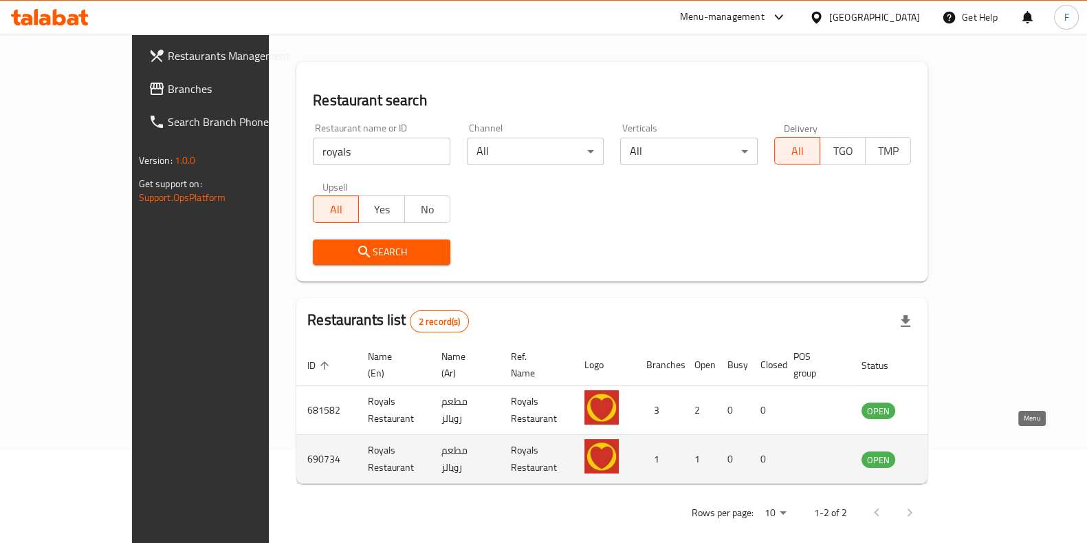
click at [950, 450] on icon "enhanced table" at bounding box center [942, 458] width 17 height 17
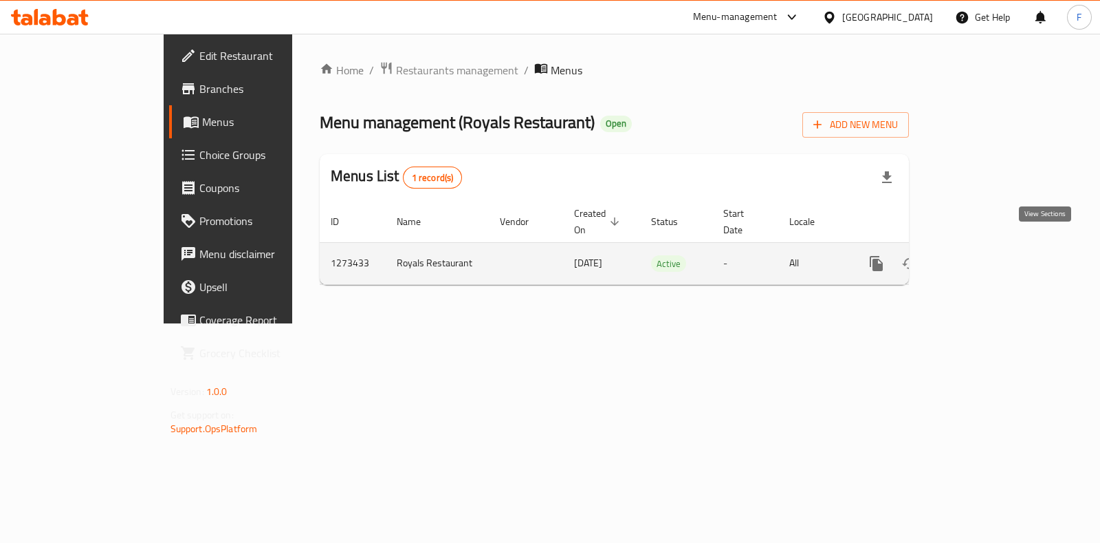
click at [984, 255] on icon "enhanced table" at bounding box center [975, 263] width 17 height 17
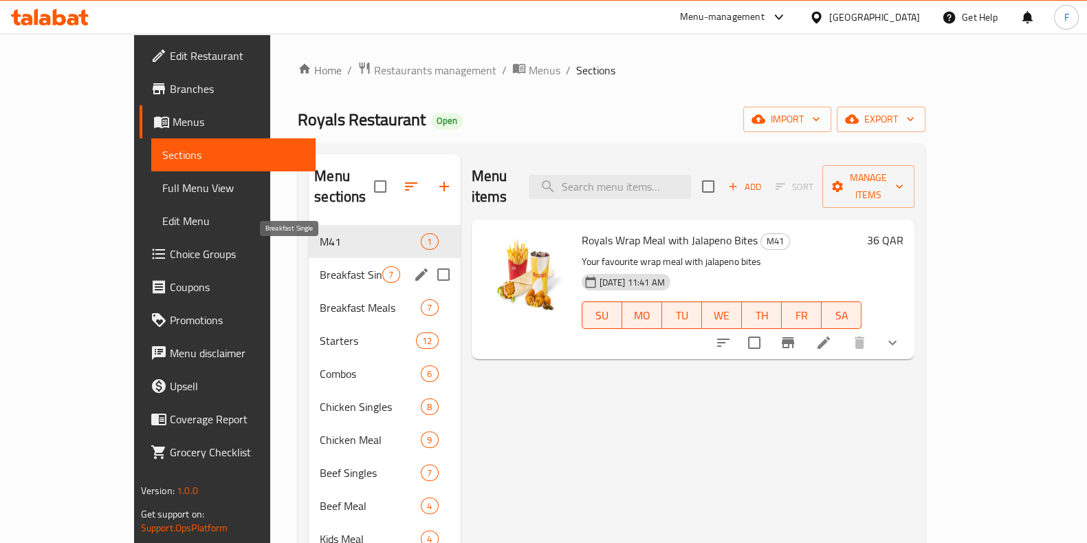
click at [320, 266] on span "Breakfast Single" at bounding box center [351, 274] width 63 height 17
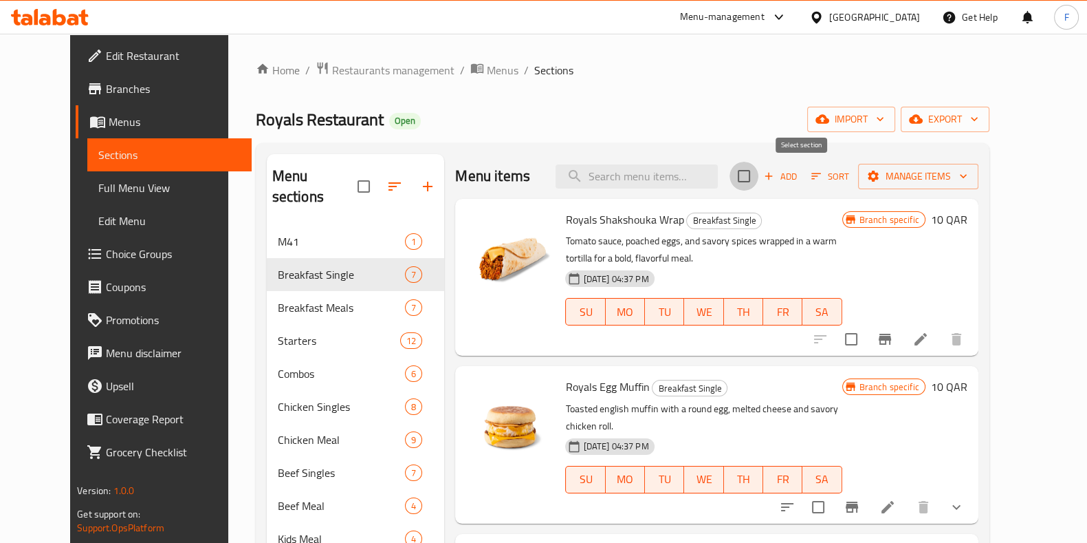
click at [758, 175] on input "checkbox" at bounding box center [744, 176] width 29 height 29
checkbox input "true"
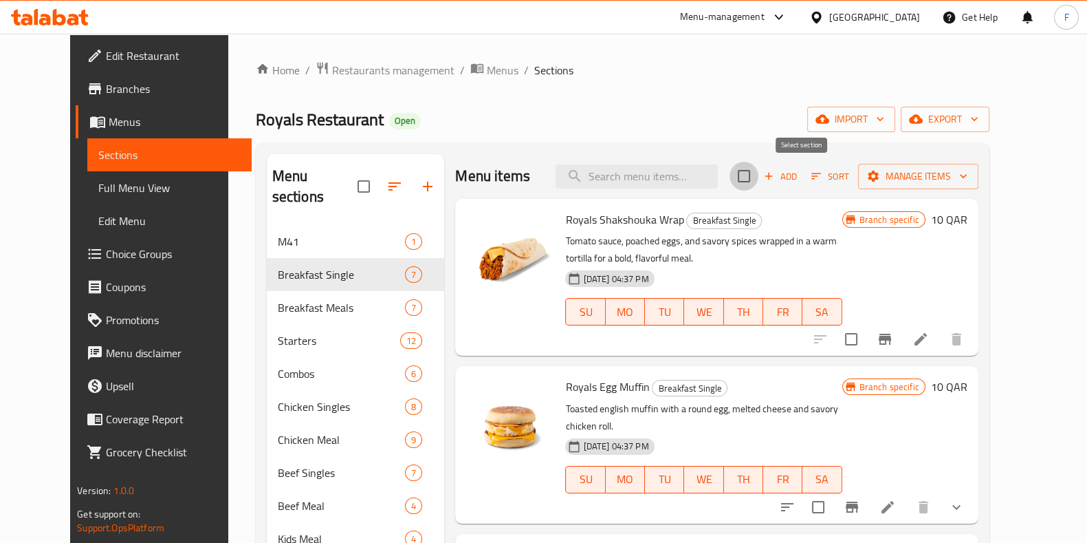
checkbox input "true"
click at [974, 163] on div "Add Sort Manage items" at bounding box center [858, 176] width 241 height 29
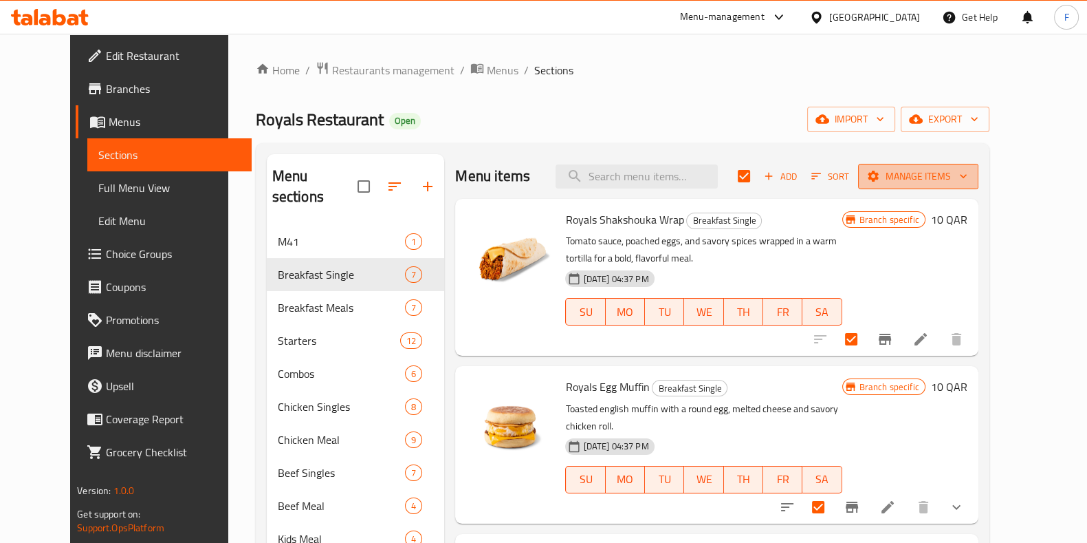
click at [967, 168] on span "Manage items" at bounding box center [918, 176] width 98 height 17
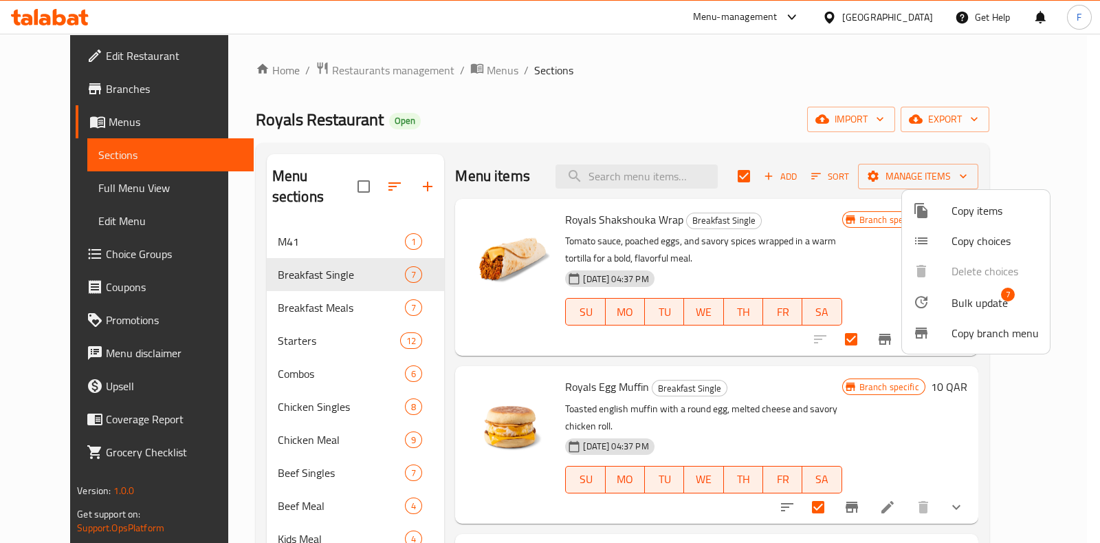
click at [986, 304] on span "Bulk update" at bounding box center [980, 302] width 56 height 17
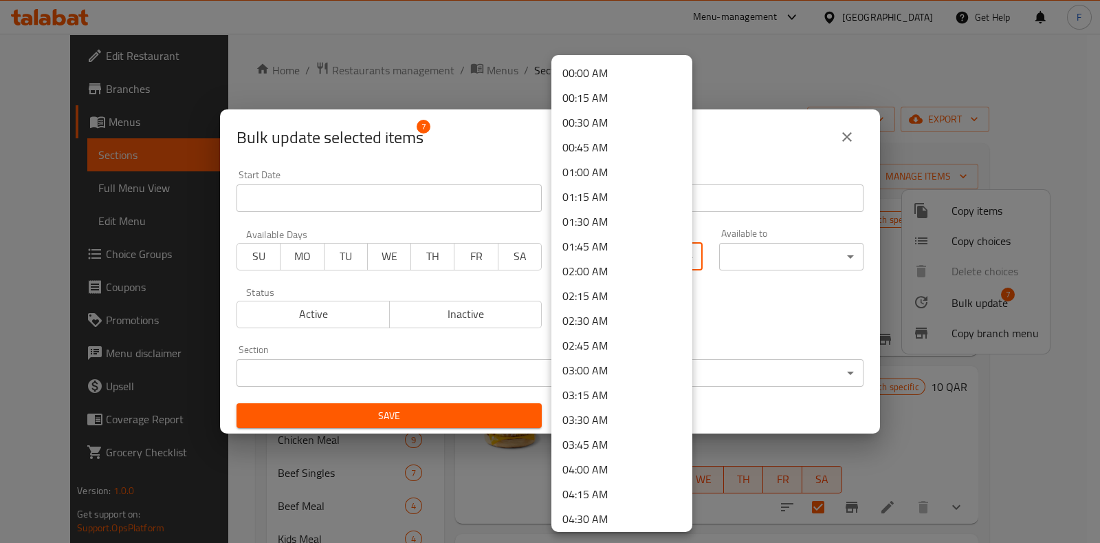
click at [642, 264] on body "​ Menu-management Qatar Get Help F Edit Restaurant Branches Menus Sections Full…" at bounding box center [550, 288] width 1100 height 509
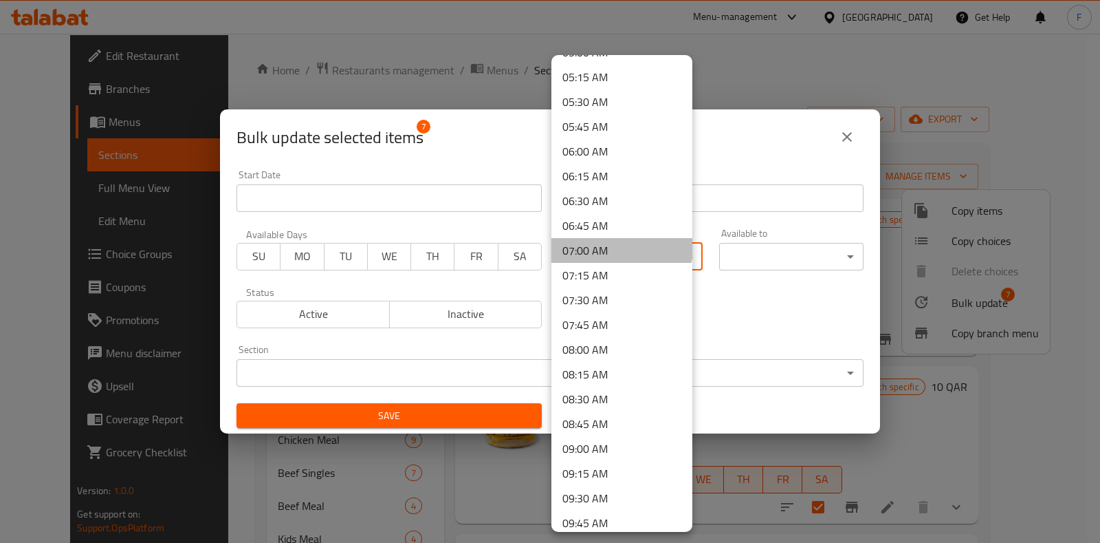
click at [621, 247] on li "07:00 AM" at bounding box center [621, 250] width 141 height 25
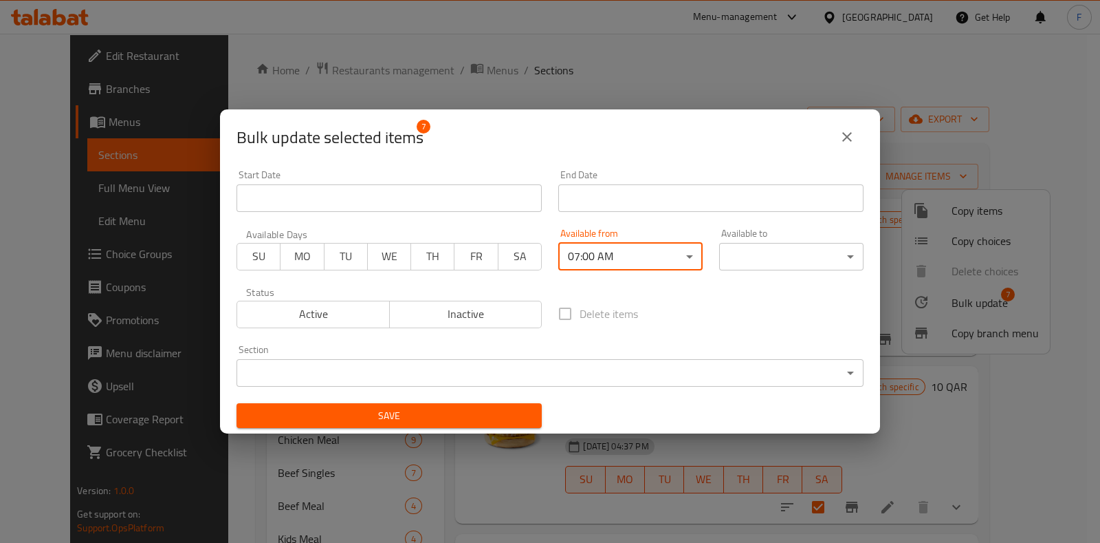
click at [826, 267] on body "​ Menu-management Qatar Get Help F Edit Restaurant Branches Menus Sections Full…" at bounding box center [550, 288] width 1100 height 509
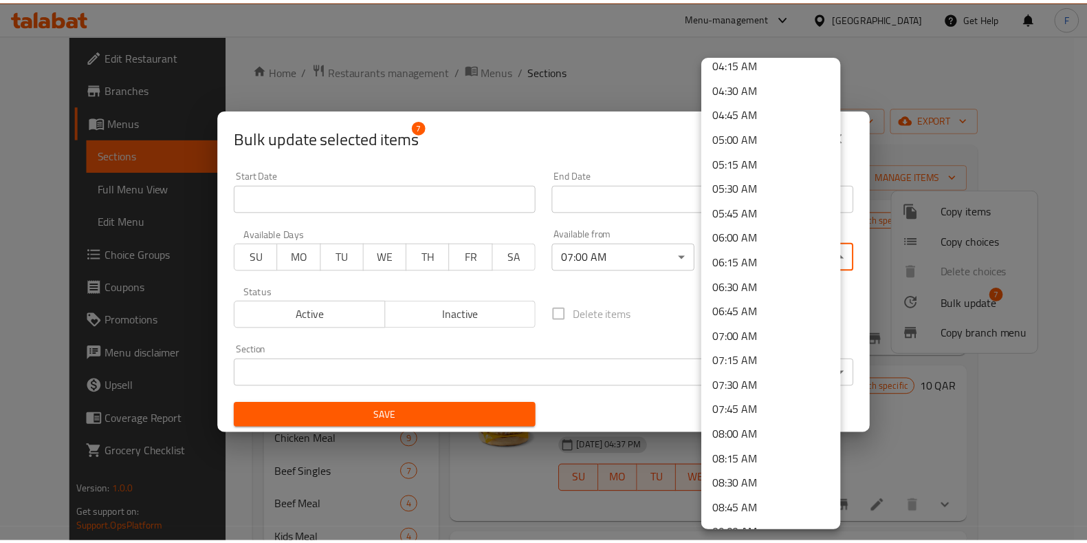
scroll to position [687, 0]
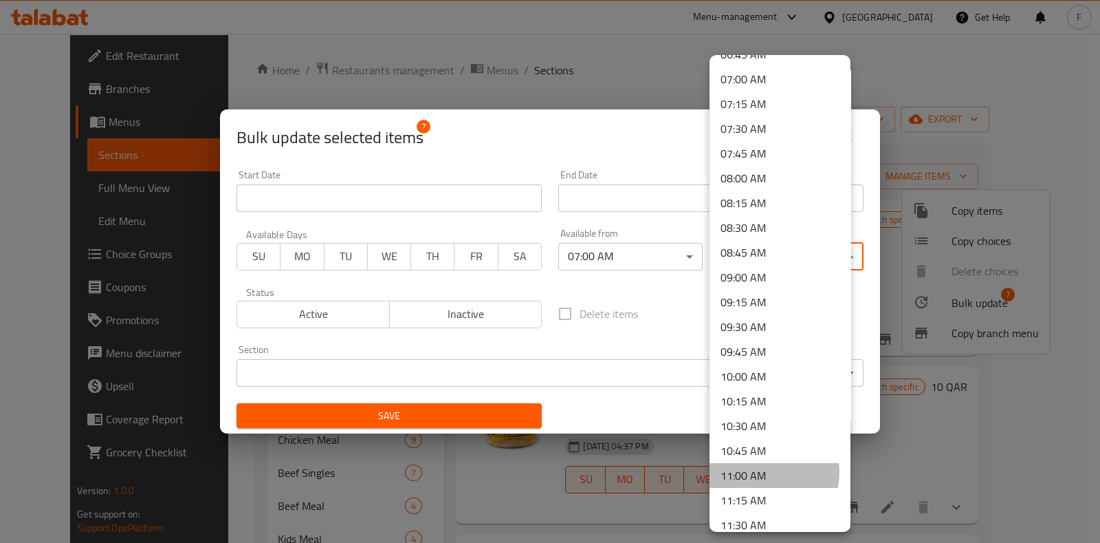
click at [759, 470] on li "11:00 AM" at bounding box center [780, 475] width 141 height 25
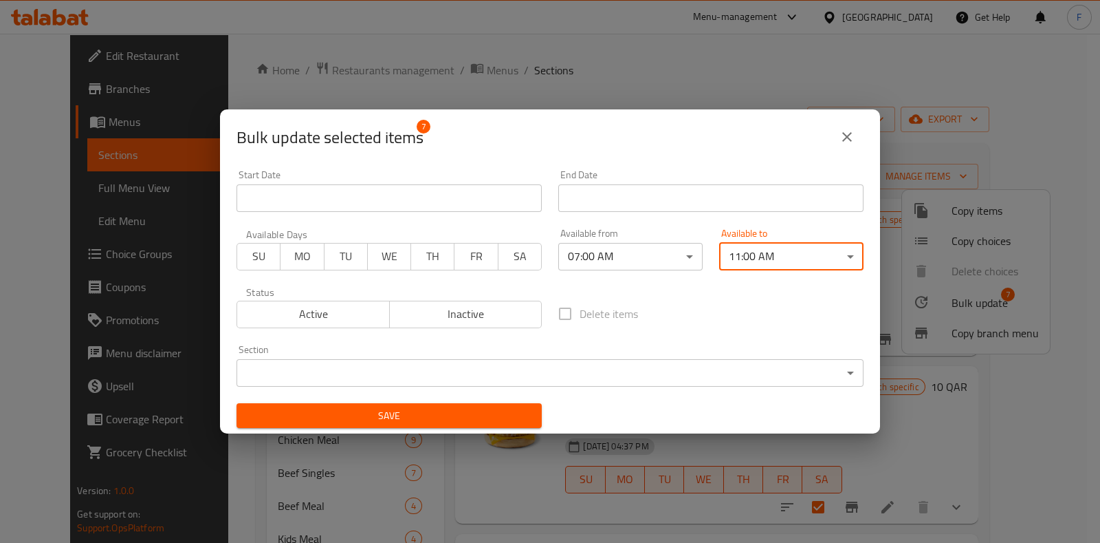
click at [457, 378] on body "​ Menu-management Qatar Get Help F Edit Restaurant Branches Menus Sections Full…" at bounding box center [550, 288] width 1100 height 509
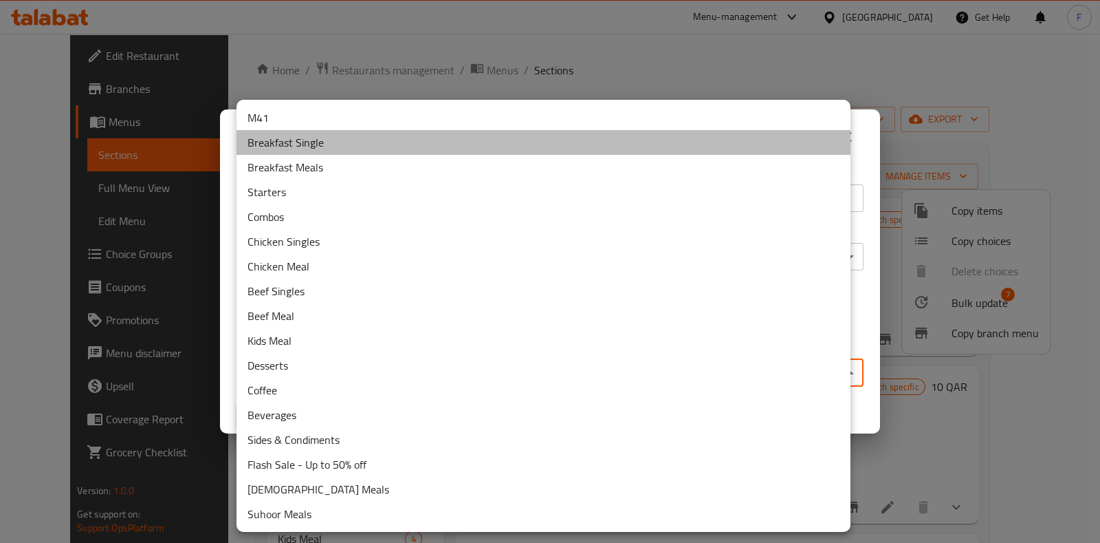
click at [318, 142] on li "Breakfast Single" at bounding box center [544, 142] width 614 height 25
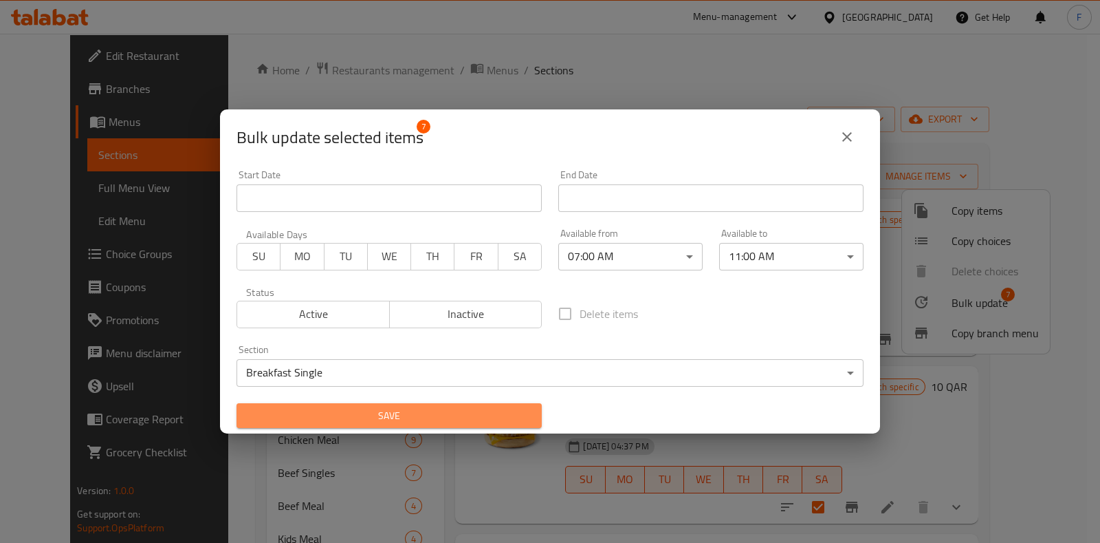
click at [435, 406] on button "Save" at bounding box center [389, 415] width 305 height 25
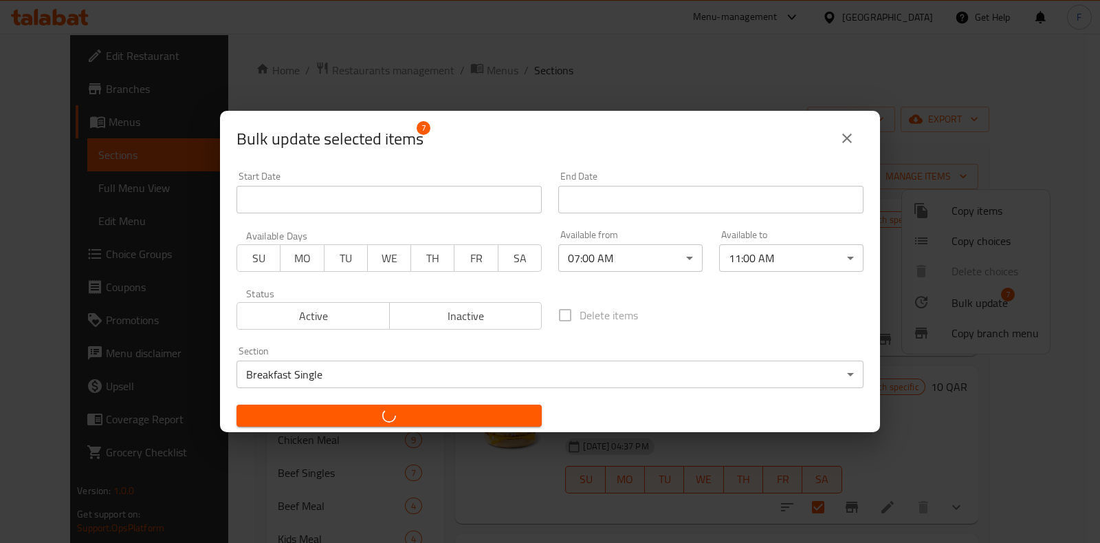
checkbox input "false"
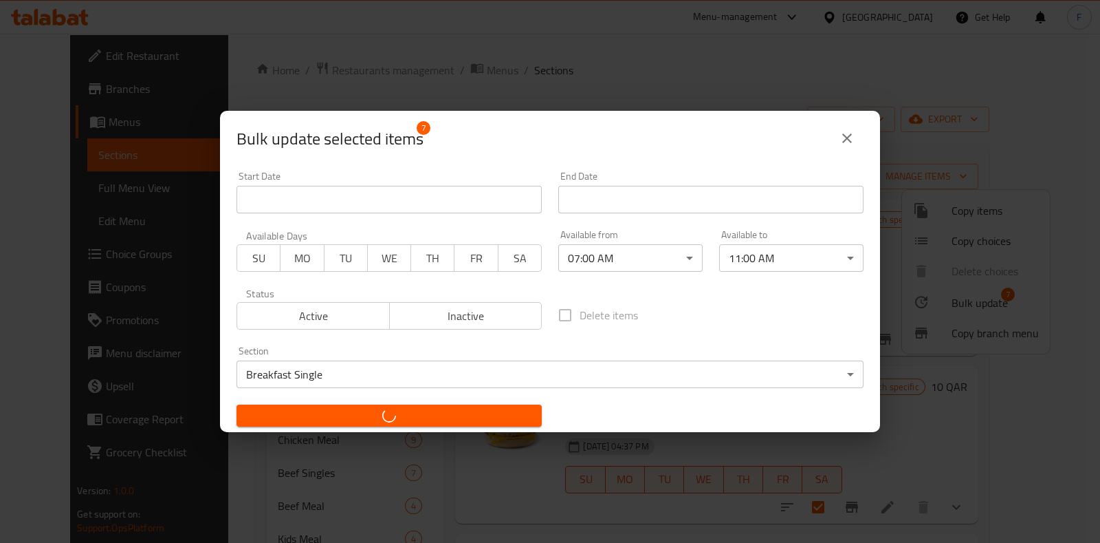
checkbox input "false"
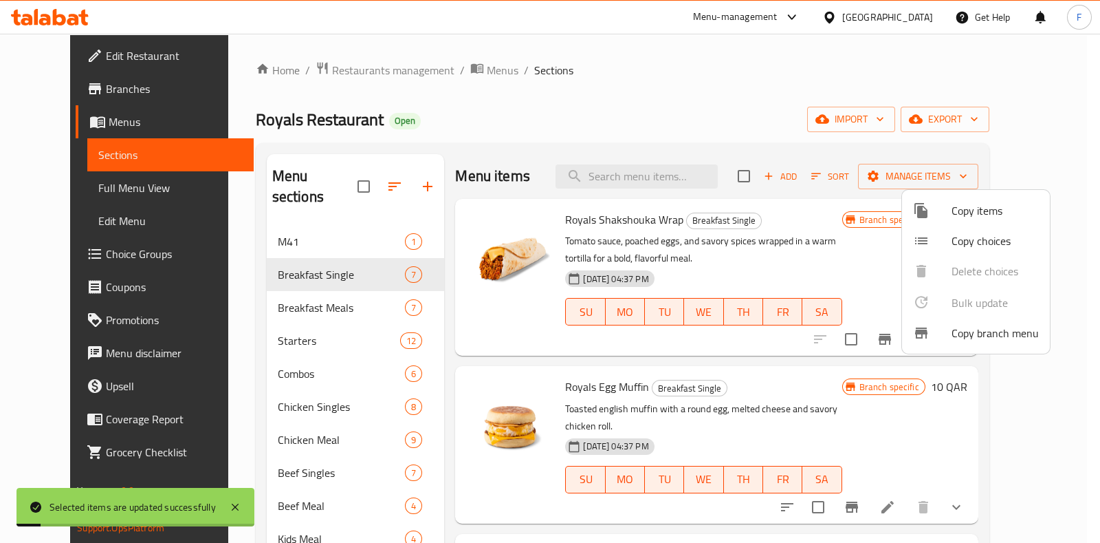
click at [845, 253] on div at bounding box center [550, 271] width 1100 height 543
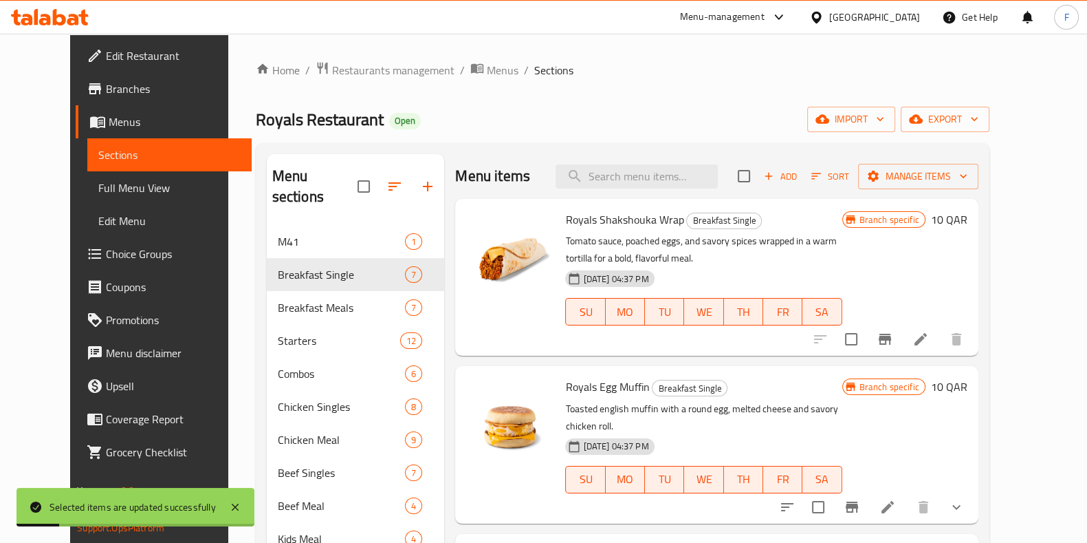
click at [940, 349] on li at bounding box center [920, 339] width 39 height 25
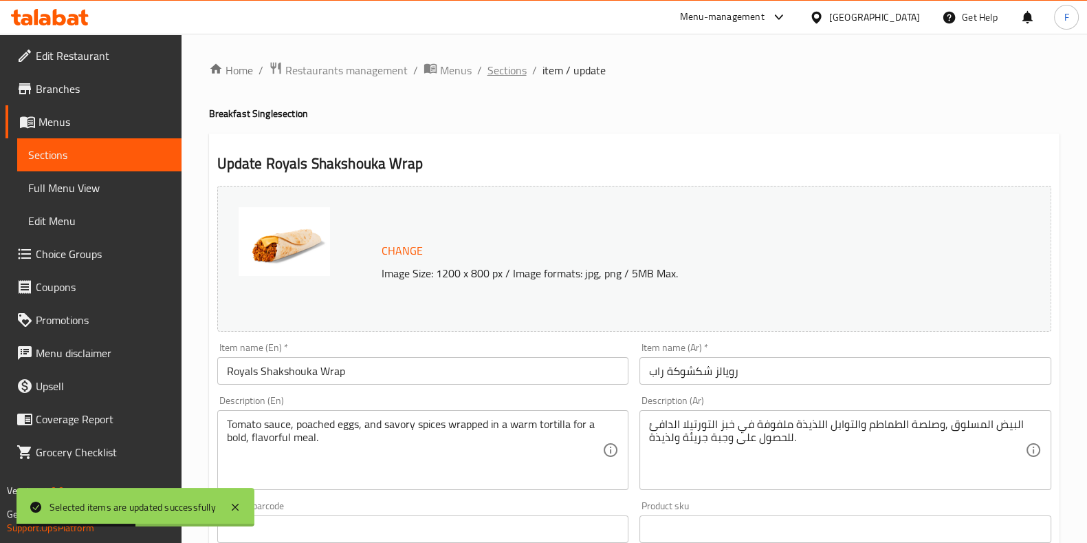
click at [522, 66] on span "Sections" at bounding box center [507, 70] width 39 height 17
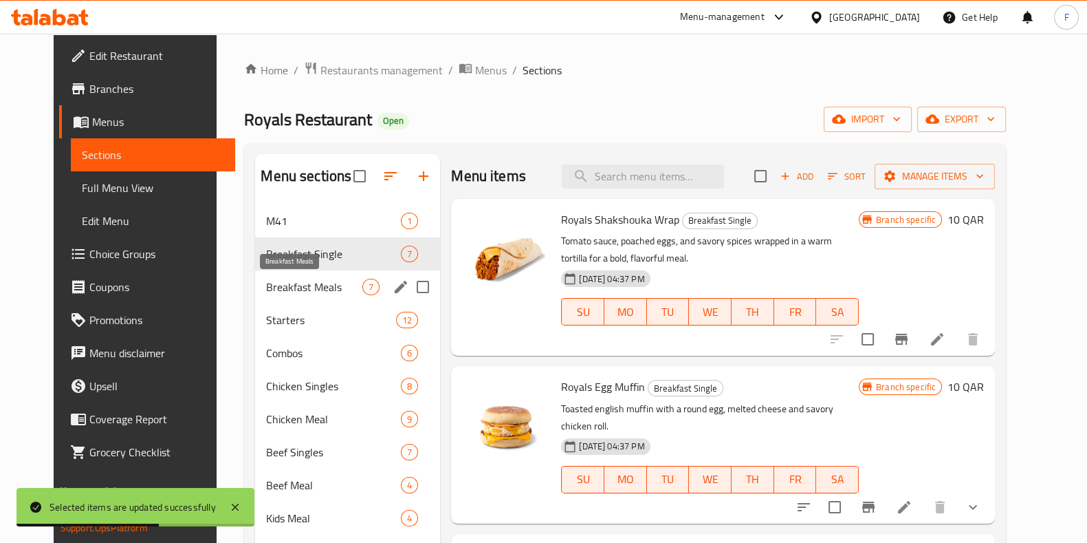
click at [287, 281] on span "Breakfast Meals" at bounding box center [314, 286] width 96 height 17
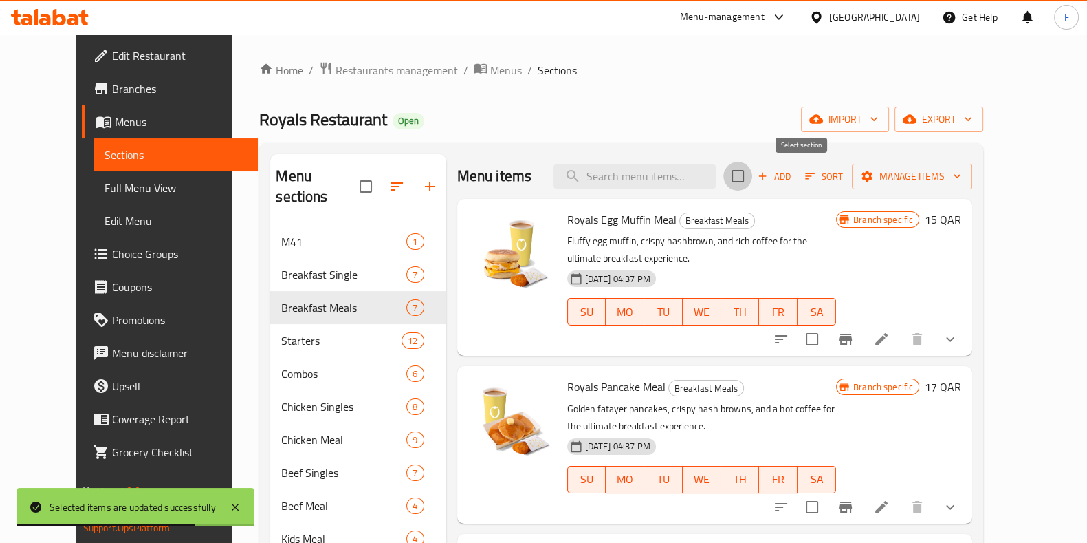
click at [752, 182] on input "checkbox" at bounding box center [737, 176] width 29 height 29
checkbox input "true"
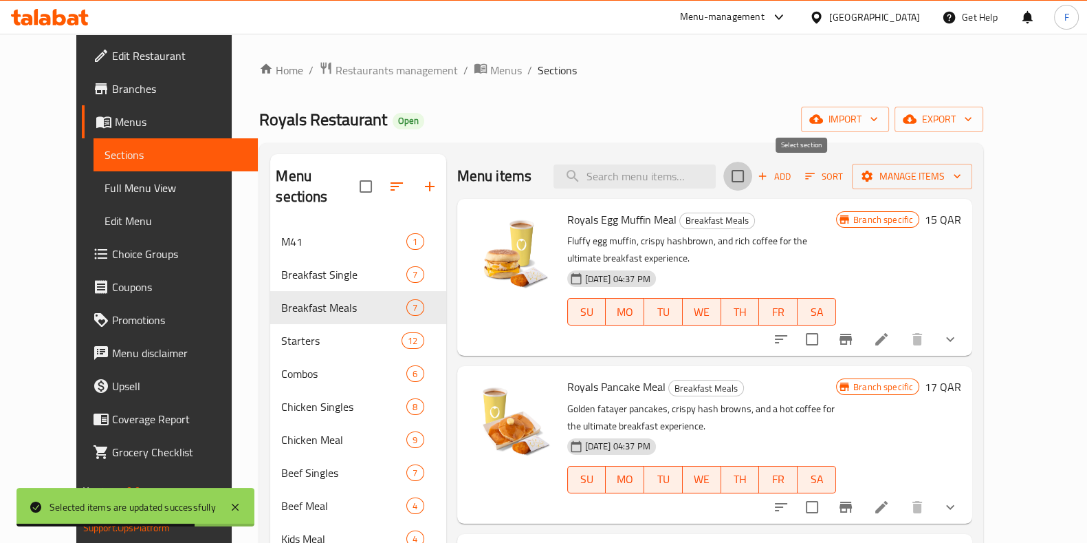
checkbox input "true"
click at [961, 170] on span "Manage items" at bounding box center [912, 176] width 98 height 17
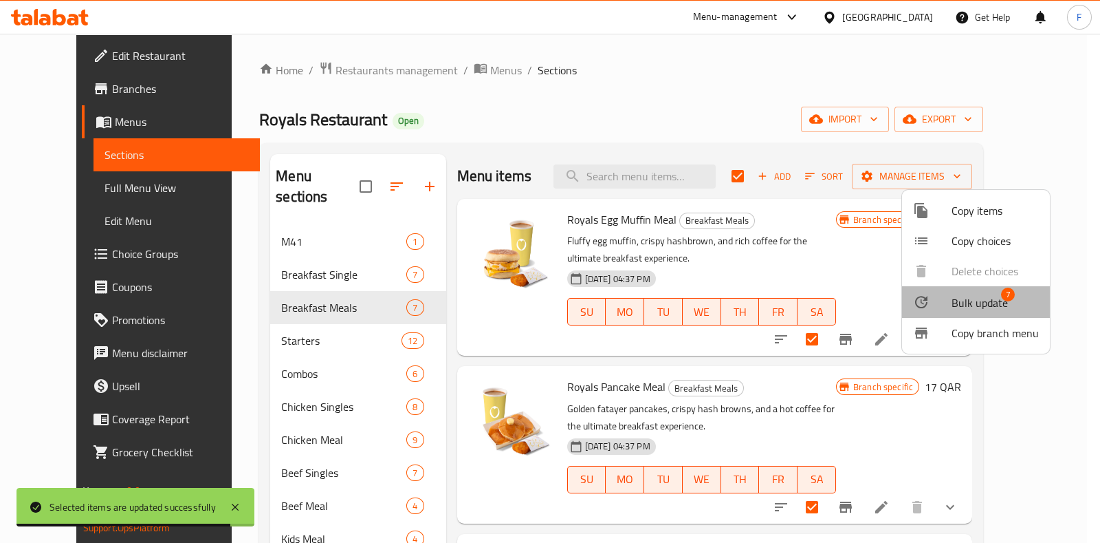
click at [991, 305] on span "Bulk update" at bounding box center [980, 302] width 56 height 17
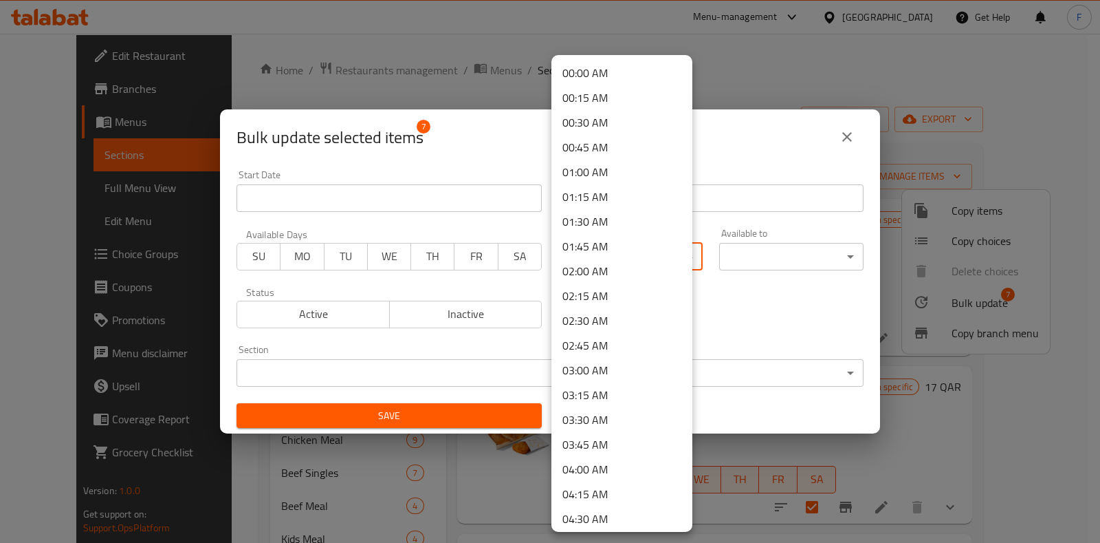
click at [672, 251] on body "​ Menu-management Qatar Get Help F Edit Restaurant Branches Menus Sections Full…" at bounding box center [550, 288] width 1100 height 509
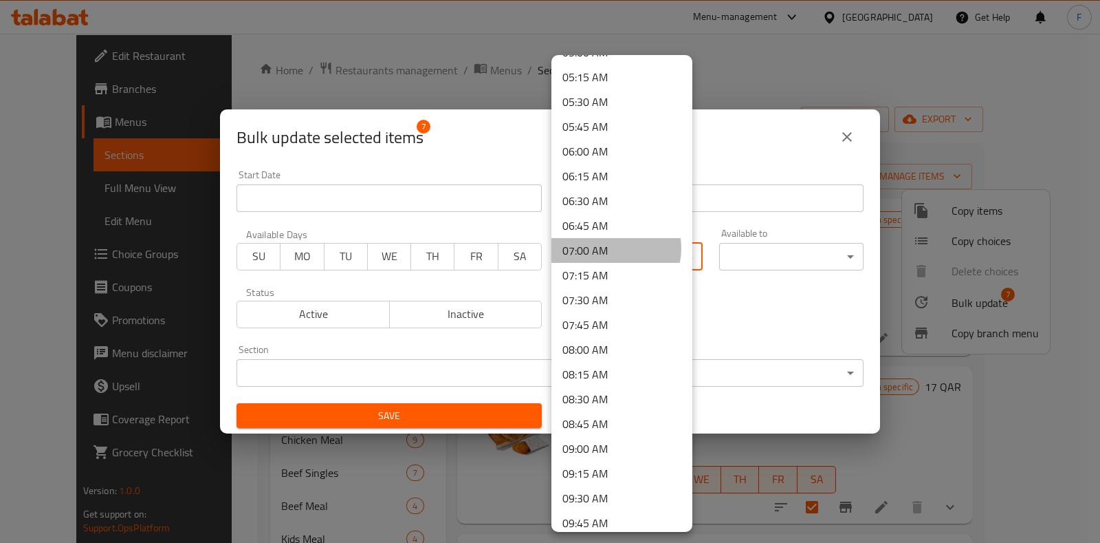
click at [613, 248] on li "07:00 AM" at bounding box center [621, 250] width 141 height 25
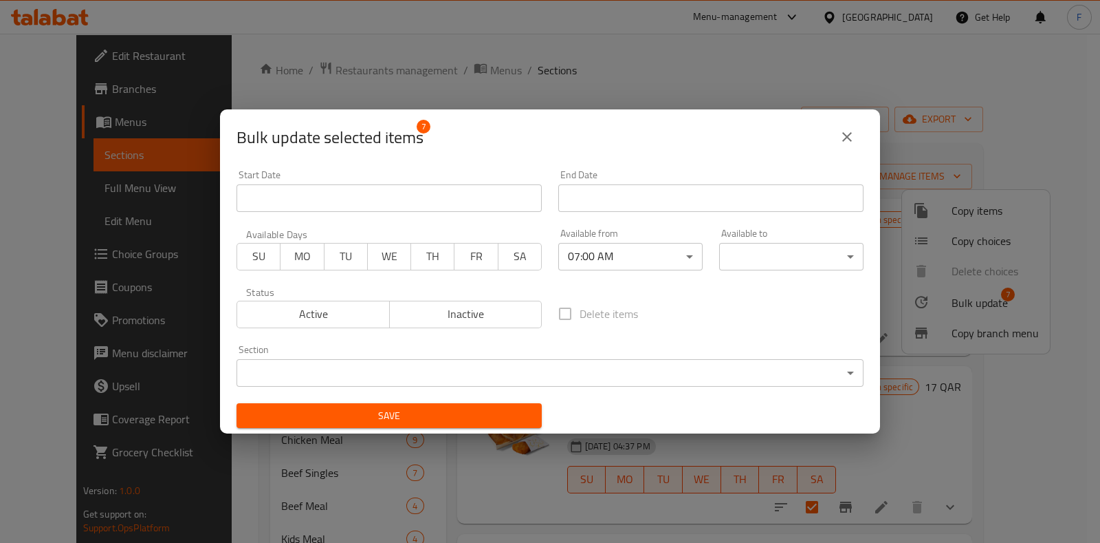
click at [771, 252] on body "​ Menu-management Qatar Get Help F Edit Restaurant Branches Menus Sections Full…" at bounding box center [550, 288] width 1100 height 509
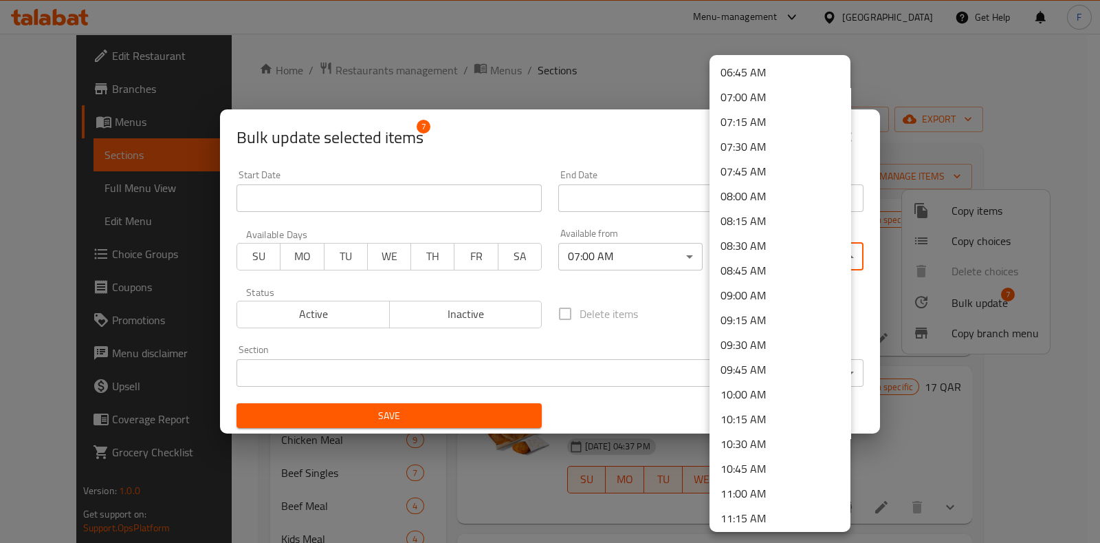
scroll to position [860, 0]
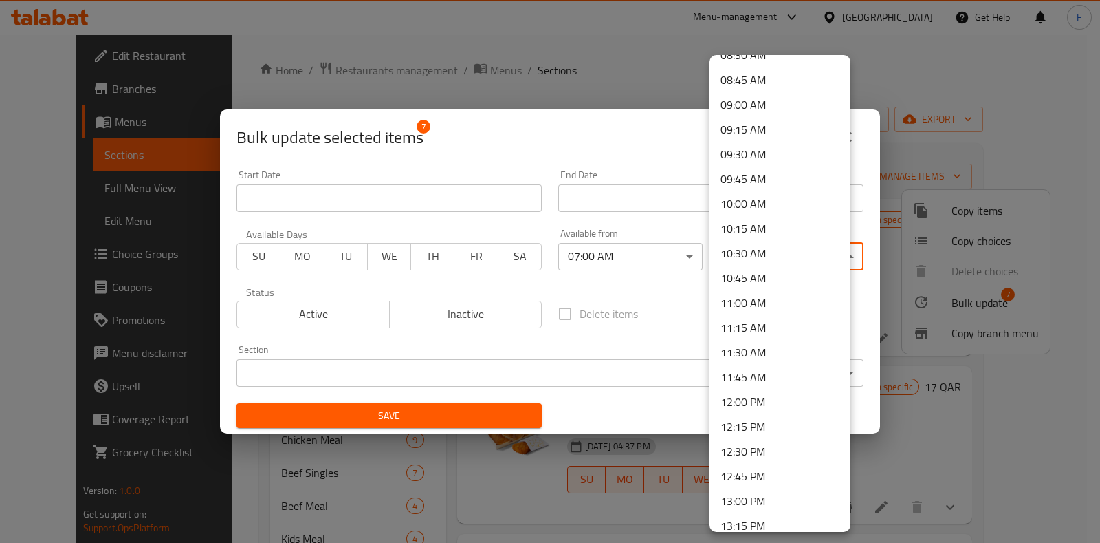
click at [764, 290] on li "11:00 AM" at bounding box center [780, 302] width 141 height 25
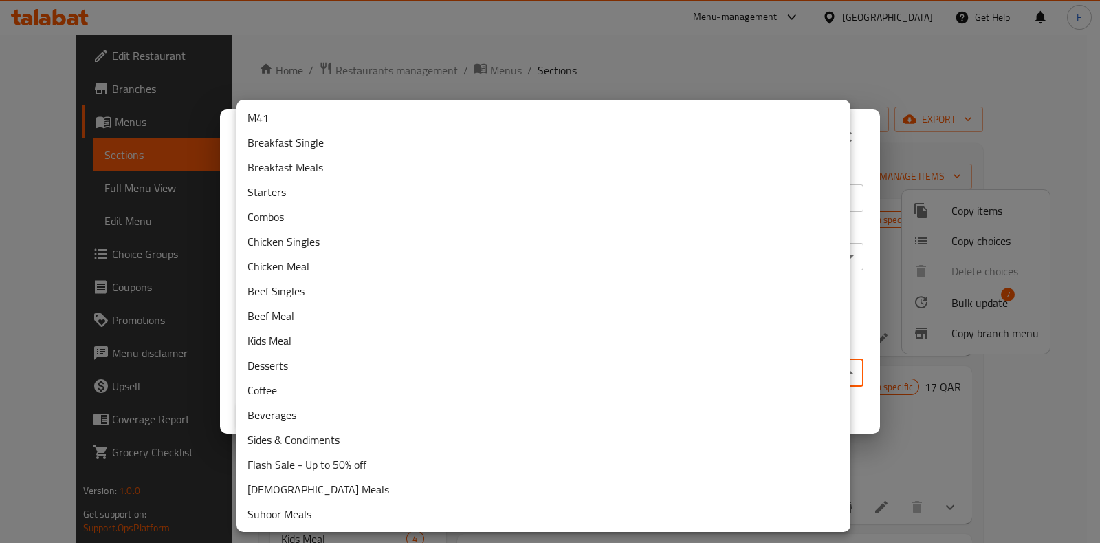
click at [428, 366] on body "​ Menu-management Qatar Get Help F Edit Restaurant Branches Menus Sections Full…" at bounding box center [550, 288] width 1100 height 509
click at [261, 177] on li "Breakfast Meals" at bounding box center [544, 167] width 614 height 25
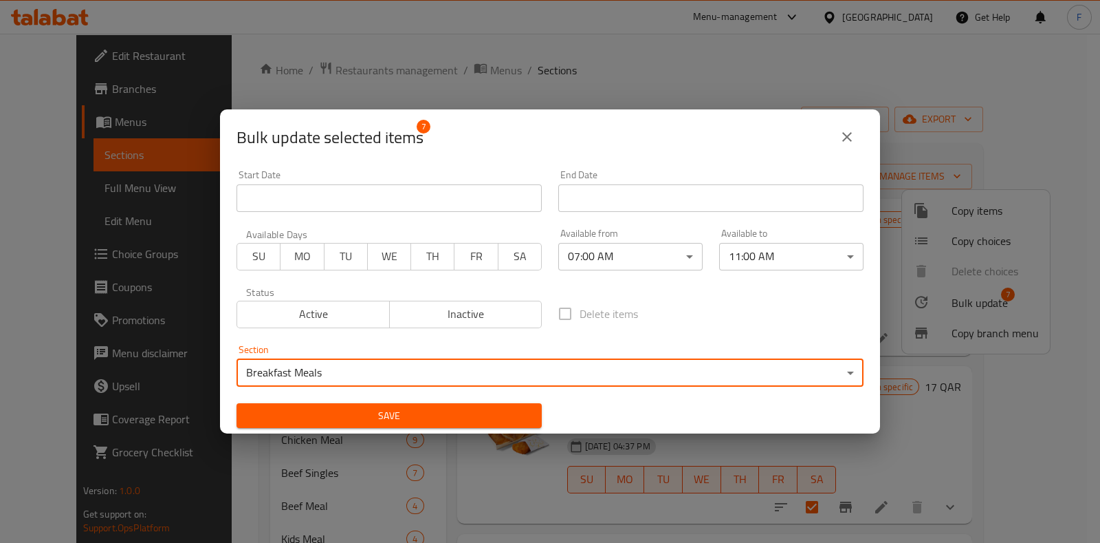
click at [415, 413] on span "Save" at bounding box center [389, 415] width 283 height 17
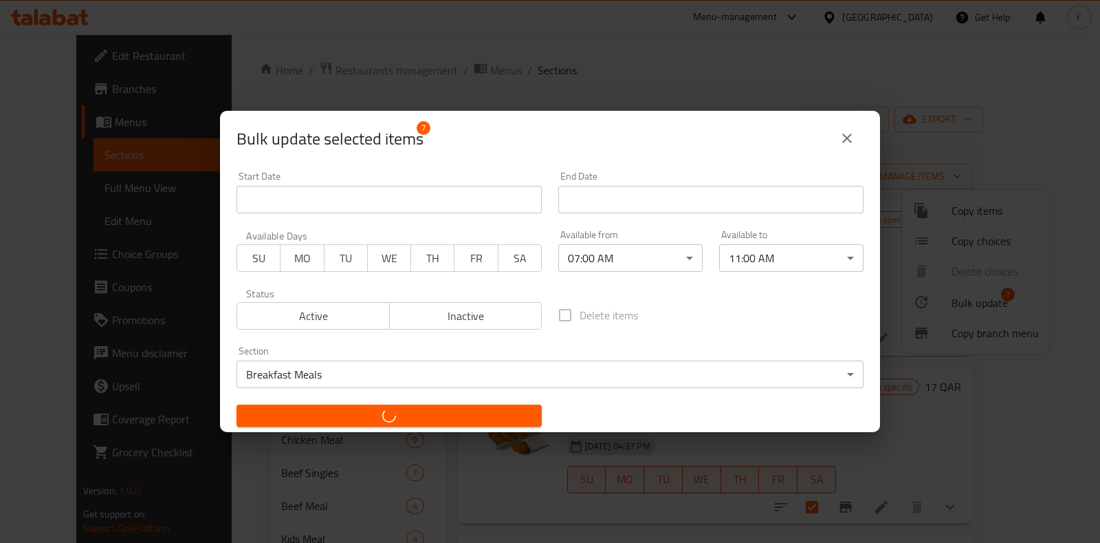
checkbox input "false"
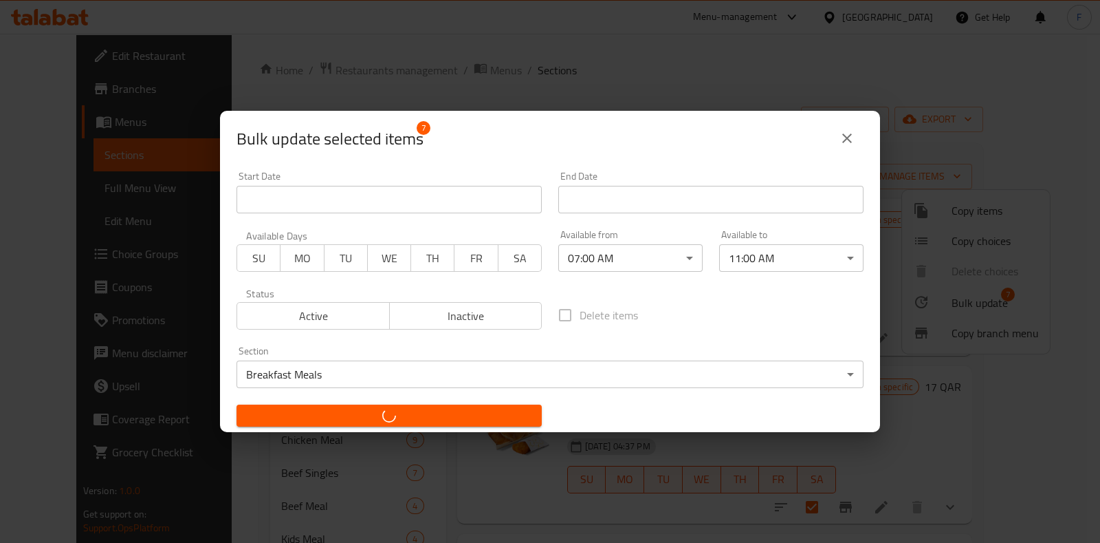
checkbox input "false"
